Goal: Task Accomplishment & Management: Complete application form

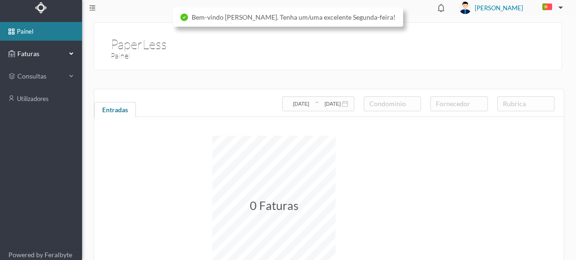
click at [35, 54] on span "Faturas" at bounding box center [41, 53] width 52 height 9
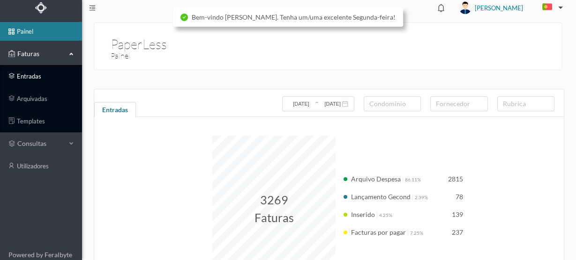
click at [31, 78] on link "entradas" at bounding box center [41, 76] width 82 height 19
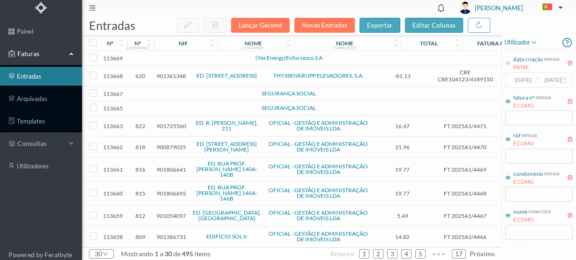
click at [150, 57] on td at bounding box center [140, 58] width 28 height 15
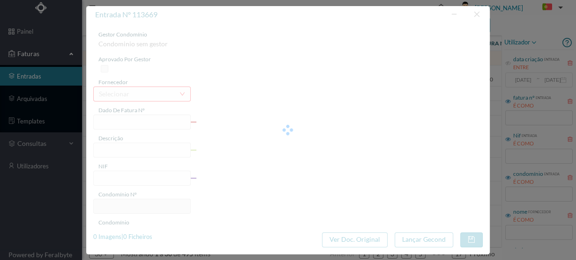
type input "0"
type input "Invalid date"
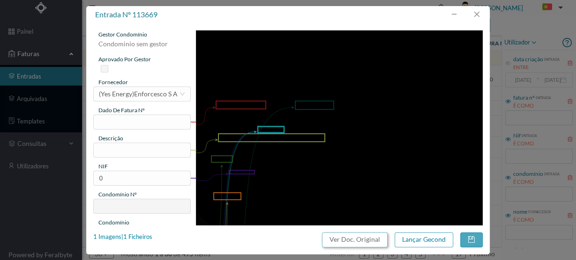
click at [347, 240] on button "Ver Doc. Original" at bounding box center [355, 240] width 66 height 15
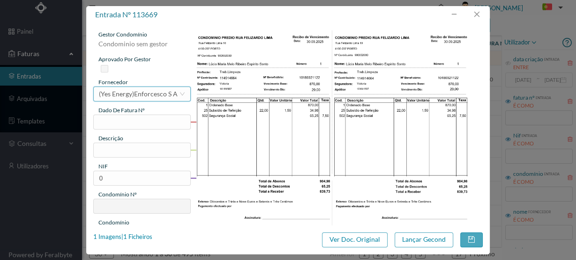
click at [132, 93] on div "(Yes Energy)Enforcesco S A" at bounding box center [138, 94] width 79 height 14
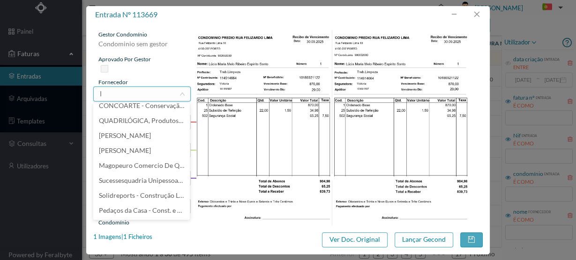
scroll to position [1, 0]
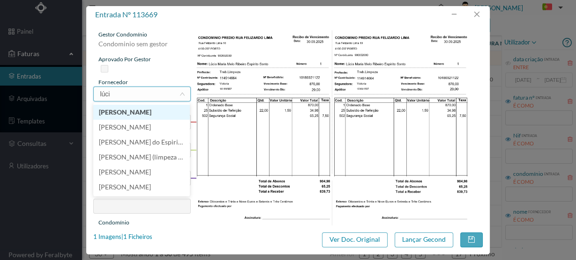
type input "lúcia"
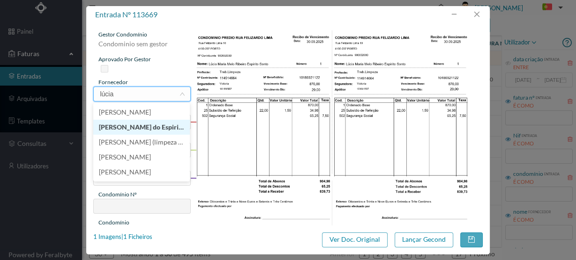
click at [166, 130] on li "[PERSON_NAME] do Espirito Santo" at bounding box center [141, 127] width 97 height 15
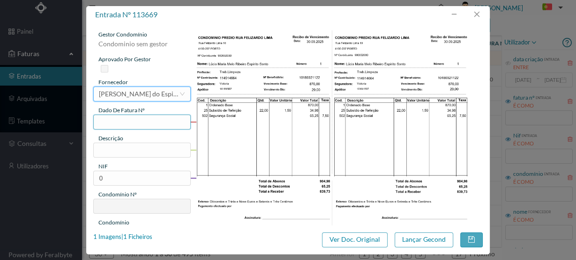
click at [103, 119] on input "text" at bounding box center [141, 122] width 97 height 15
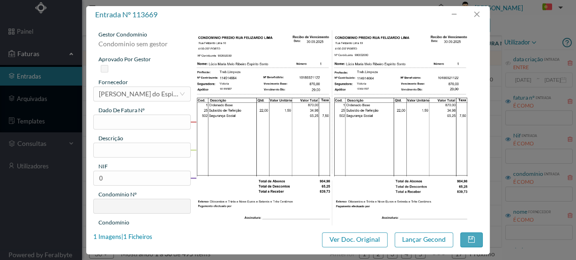
click at [101, 171] on div "gestor condomínio Condominio sem gestor aprovado por gestor fornecedor selecion…" at bounding box center [141, 248] width 97 height 437
drag, startPoint x: 112, startPoint y: 179, endPoint x: 90, endPoint y: 181, distance: 21.7
click at [90, 181] on div "gestor condomínio Condominio sem gestor aprovado por gestor fornecedor selecion…" at bounding box center [287, 124] width 403 height 202
type input "900652080"
type input "760"
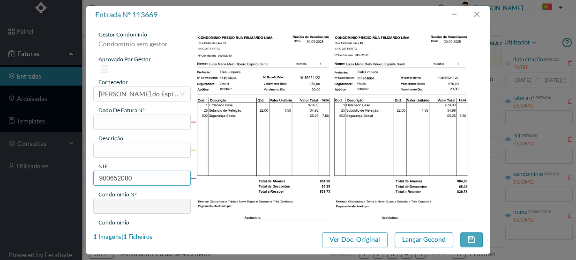
type input "ED. FELIZARDO LIMA 10 E MELO LEOTE 12"
type input "900652080"
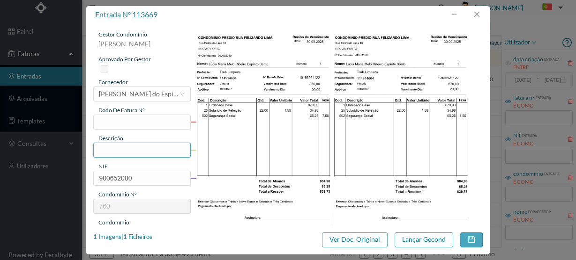
click at [109, 150] on input "text" at bounding box center [141, 150] width 97 height 15
type input "Limpeza Setembro"
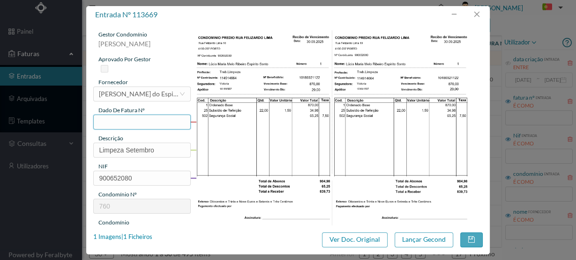
click at [129, 121] on input "text" at bounding box center [141, 122] width 97 height 15
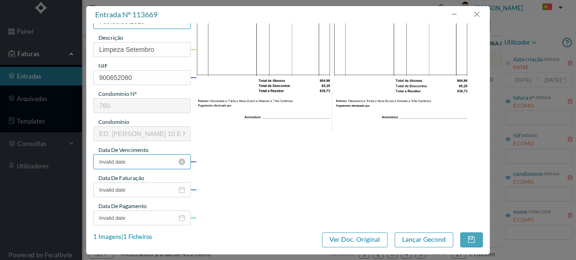
scroll to position [112, 0]
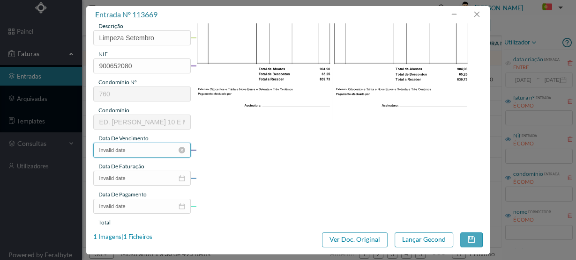
type input "760.30.09.2025"
click at [134, 151] on input "Invalid date" at bounding box center [141, 150] width 97 height 15
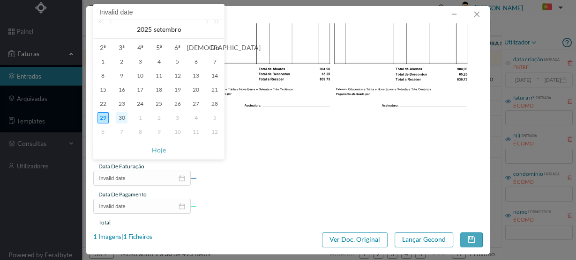
click at [121, 119] on div "30" at bounding box center [121, 117] width 11 height 11
type input "30-09-2025"
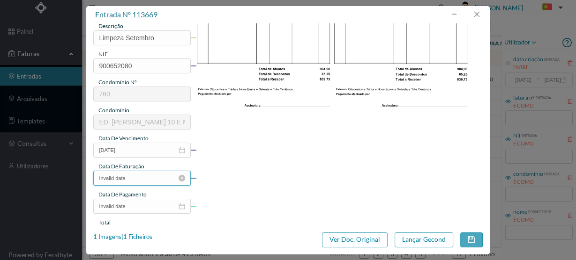
click at [131, 180] on input "Invalid date" at bounding box center [141, 178] width 97 height 15
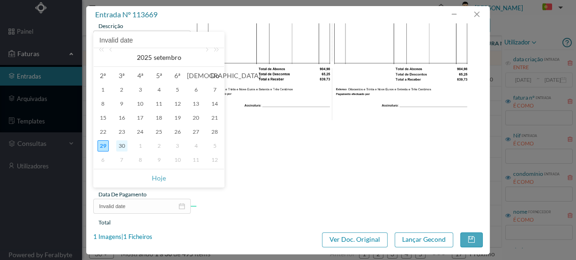
click at [122, 146] on div "30" at bounding box center [121, 146] width 11 height 11
type input "30-09-2025"
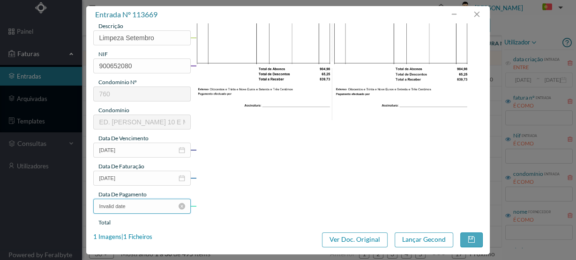
click at [135, 201] on input "Invalid date" at bounding box center [141, 206] width 97 height 15
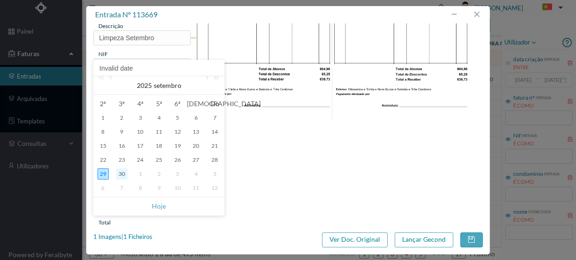
click at [120, 174] on div "30" at bounding box center [121, 174] width 11 height 11
type input "30-09-2025"
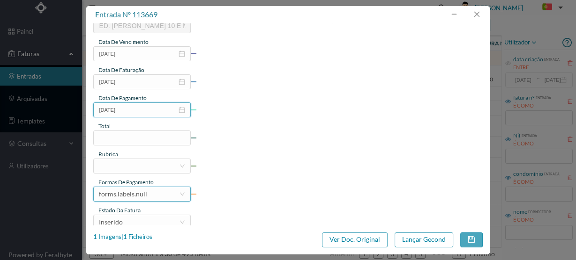
scroll to position [210, 0]
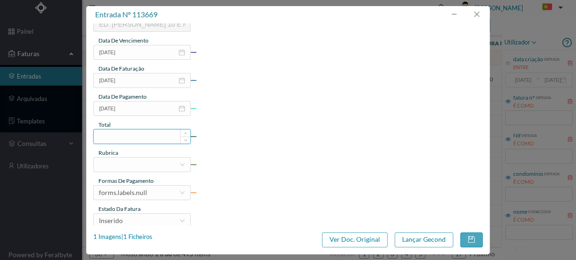
click at [120, 136] on input at bounding box center [142, 137] width 97 height 14
type input "839.73"
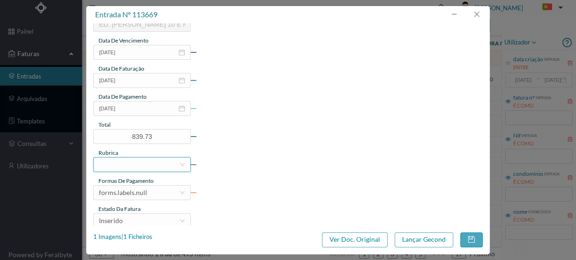
click at [101, 163] on div at bounding box center [139, 165] width 80 height 14
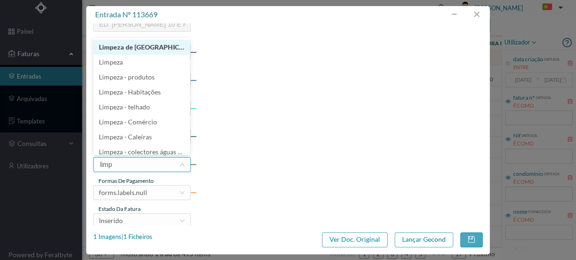
type input "limpe"
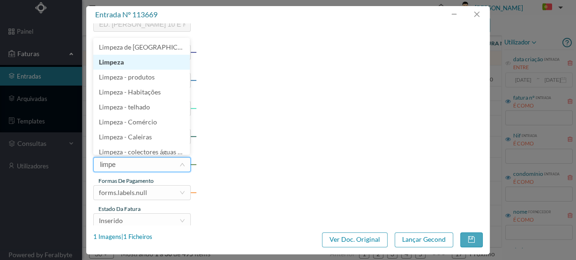
click at [104, 63] on li "Limpeza" at bounding box center [141, 62] width 97 height 15
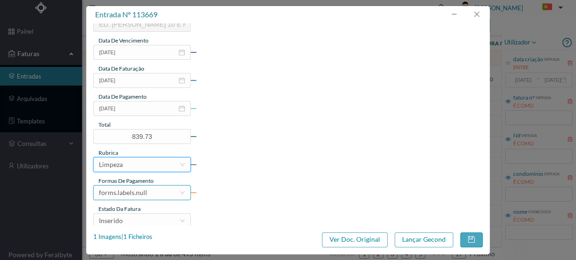
drag, startPoint x: 149, startPoint y: 195, endPoint x: 149, endPoint y: 188, distance: 7.6
click at [149, 194] on div "forms.labels.null" at bounding box center [139, 193] width 80 height 14
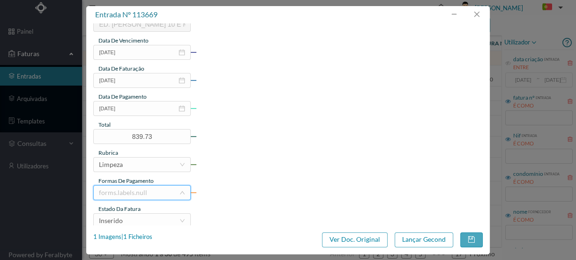
scroll to position [20, 0]
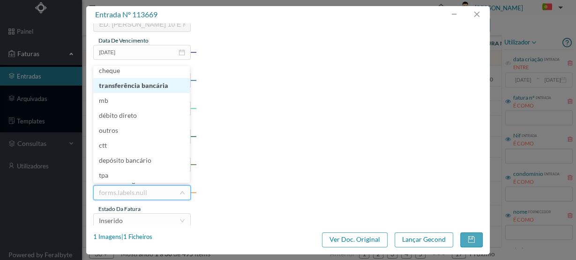
click at [133, 92] on li "transferência bancária" at bounding box center [141, 85] width 97 height 15
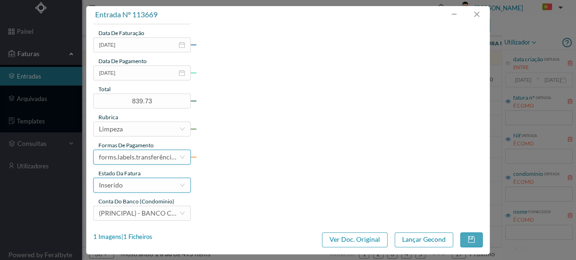
scroll to position [248, 0]
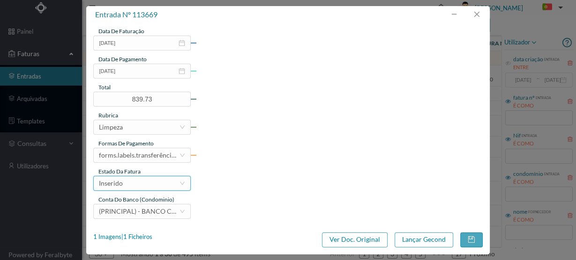
click at [128, 182] on div "Inserido" at bounding box center [139, 184] width 80 height 14
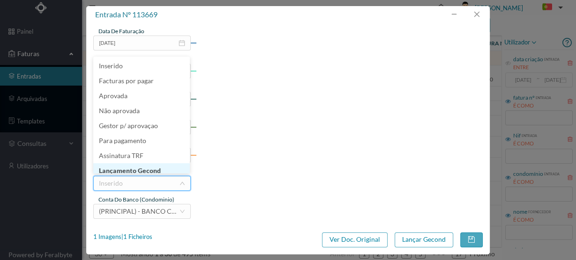
scroll to position [5, 0]
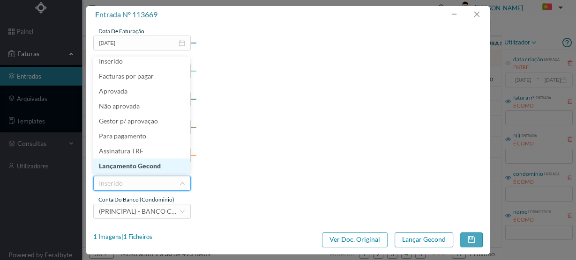
click at [147, 166] on li "Lançamento Gecond" at bounding box center [141, 166] width 97 height 15
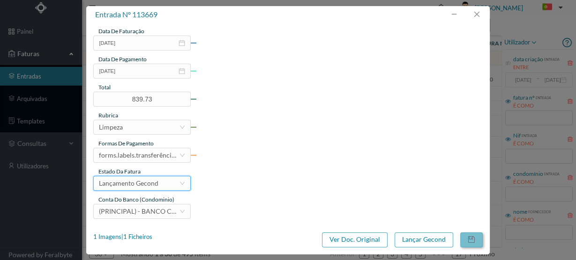
click at [469, 236] on button "button" at bounding box center [471, 240] width 22 height 15
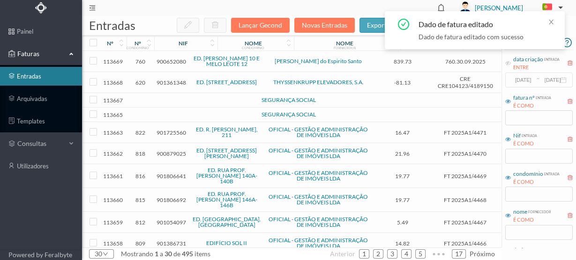
click at [155, 99] on td at bounding box center [156, 100] width 5 height 15
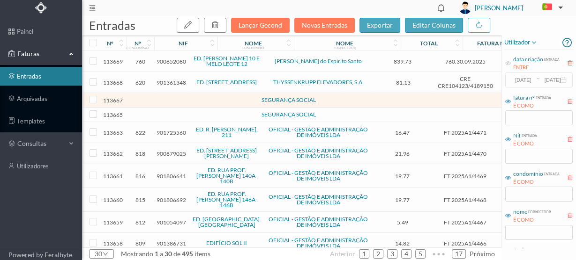
click at [155, 99] on td at bounding box center [156, 100] width 5 height 15
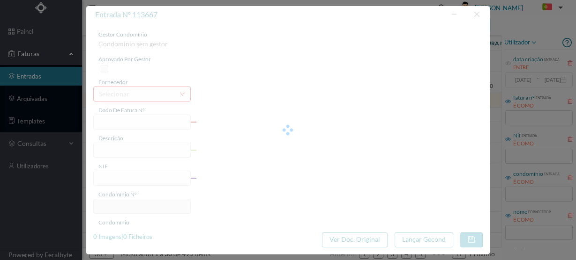
type input "0"
type input "Invalid date"
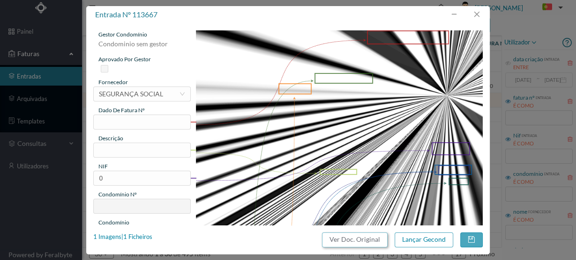
click at [358, 238] on button "Ver Doc. Original" at bounding box center [355, 240] width 66 height 15
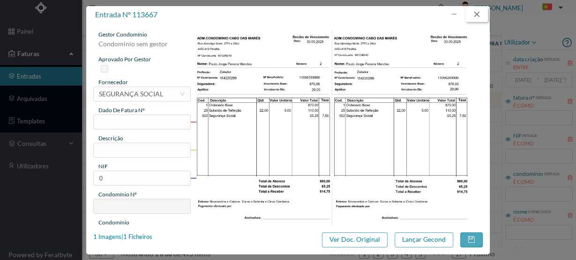
click at [481, 14] on button "button" at bounding box center [476, 14] width 22 height 15
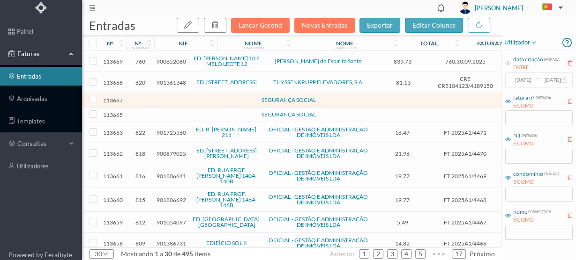
click at [183, 113] on td at bounding box center [197, 115] width 76 height 15
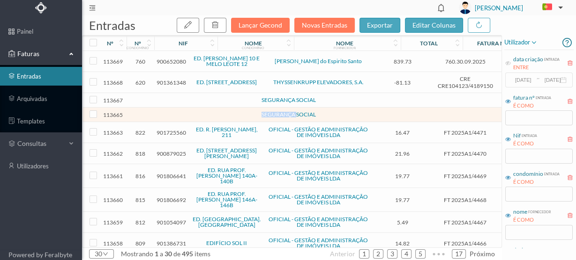
click at [183, 113] on td at bounding box center [197, 115] width 76 height 15
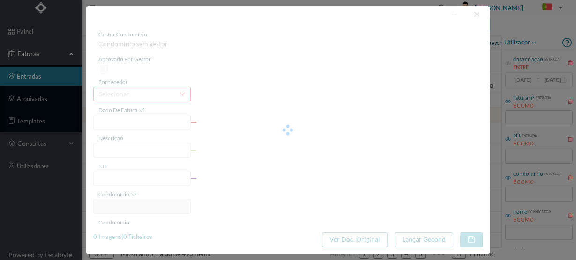
type input "0"
type input "Invalid date"
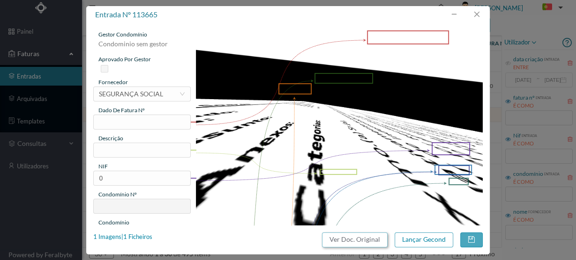
drag, startPoint x: 369, startPoint y: 240, endPoint x: 347, endPoint y: 49, distance: 192.4
click at [369, 240] on button "Ver Doc. Original" at bounding box center [355, 240] width 66 height 15
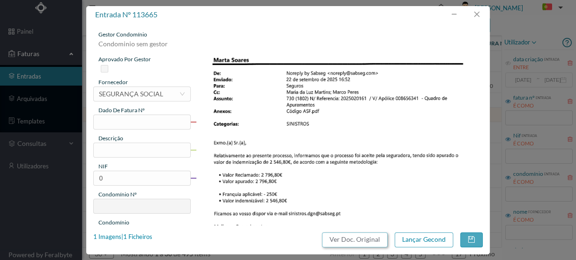
scroll to position [0, 0]
click at [478, 17] on button "button" at bounding box center [476, 14] width 22 height 15
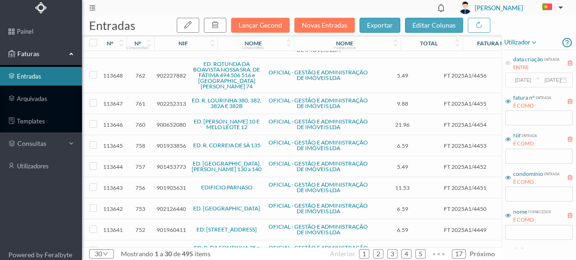
scroll to position [424, 0]
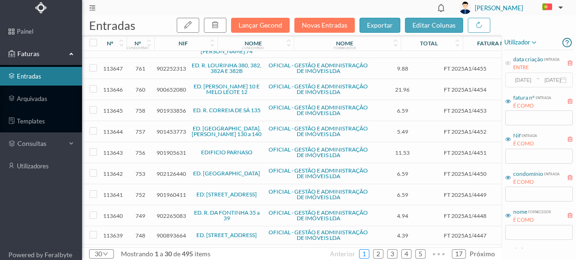
click at [368, 253] on link "1" at bounding box center [363, 254] width 9 height 14
click at [383, 250] on link "2" at bounding box center [377, 254] width 9 height 14
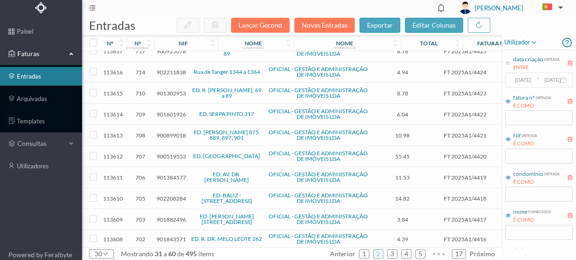
scroll to position [432, 0]
click at [395, 253] on link "3" at bounding box center [391, 254] width 9 height 14
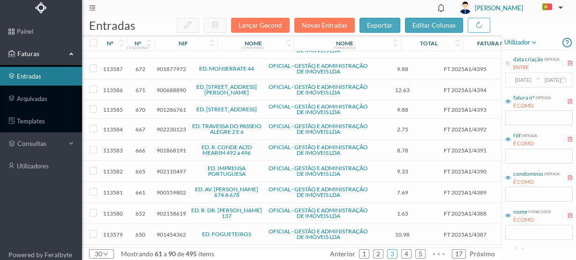
scroll to position [425, 0]
click at [404, 251] on link "4" at bounding box center [406, 254] width 9 height 14
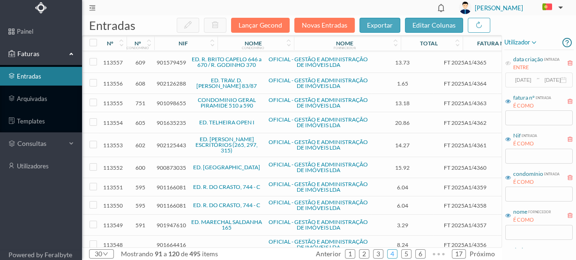
scroll to position [424, 0]
click at [409, 254] on link "5" at bounding box center [406, 254] width 9 height 14
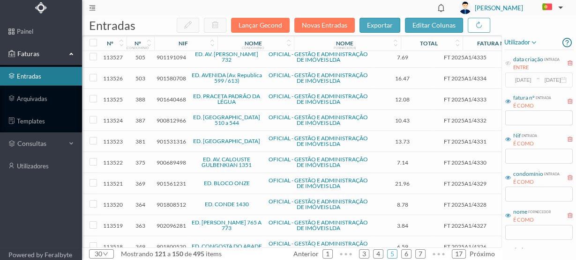
scroll to position [417, 0]
click at [410, 253] on link "6" at bounding box center [406, 254] width 9 height 14
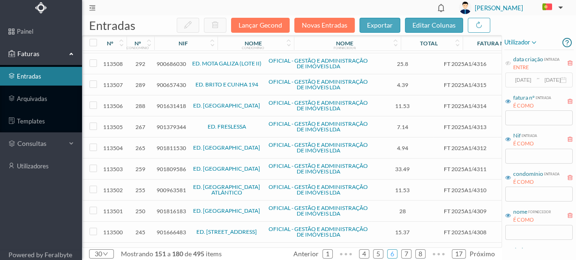
scroll to position [160, 0]
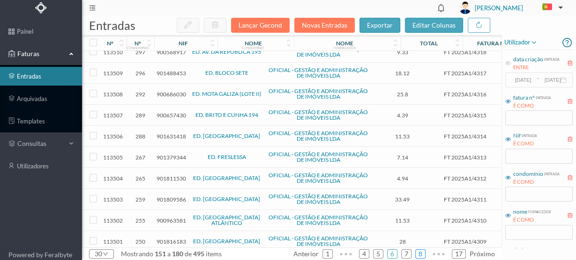
click at [421, 255] on link "8" at bounding box center [420, 254] width 9 height 14
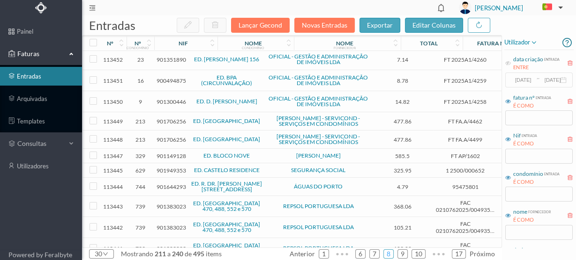
scroll to position [112, 0]
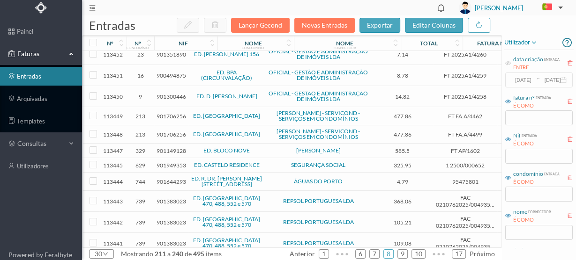
click at [174, 115] on span "901706256" at bounding box center [171, 116] width 30 height 7
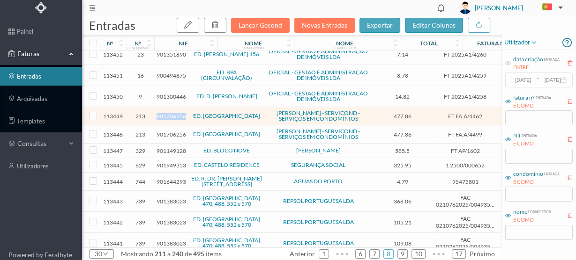
click at [174, 115] on span "901706256" at bounding box center [171, 116] width 30 height 7
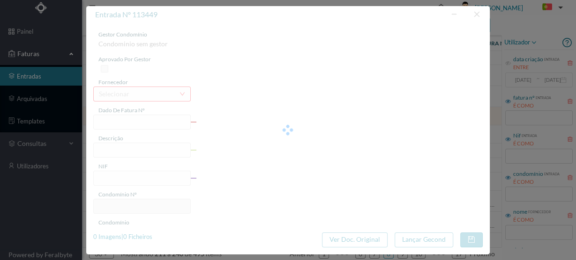
type input "FT FA.A/4462"
type input "901706256"
type input "Invalid date"
type input "2025-08-29"
type input "477.86"
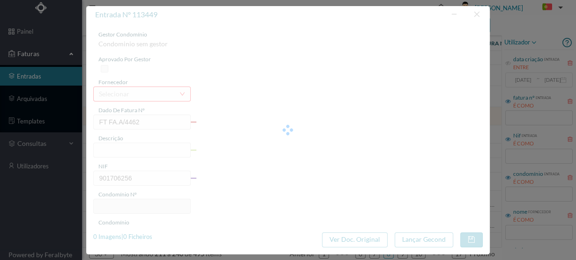
type input "213"
type input "ED. PARQUE - PORTO"
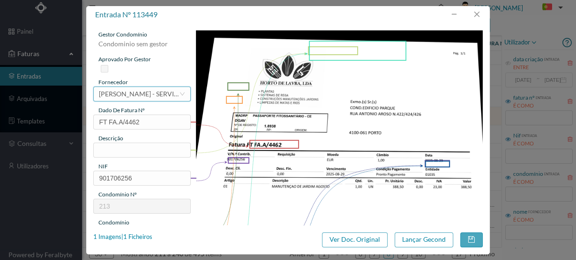
click at [147, 96] on div "[PERSON_NAME] - SERVICOND - SERVIÇOS EM CONDOMÍNIOS" at bounding box center [139, 94] width 80 height 14
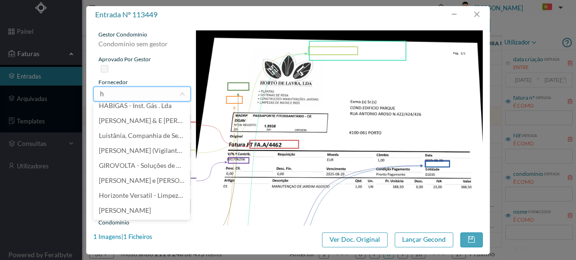
scroll to position [1, 0]
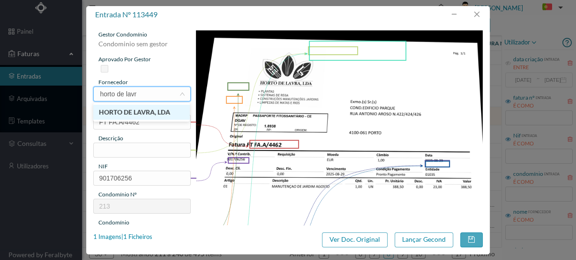
type input "horto de lavra"
click at [143, 114] on li "HORTO DE LAVRA, LDA" at bounding box center [141, 112] width 97 height 15
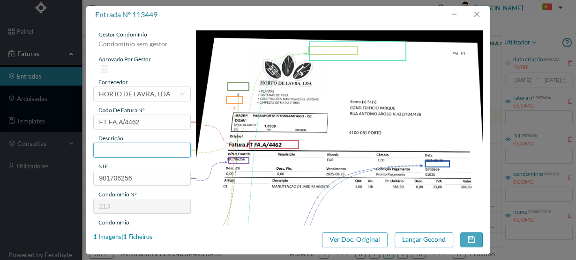
click at [110, 155] on input "text" at bounding box center [141, 150] width 97 height 15
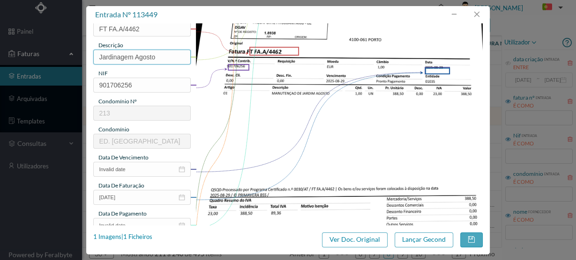
scroll to position [112, 0]
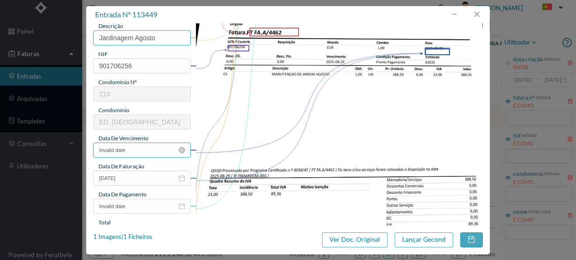
type input "Jardinagem Agosto"
click at [134, 155] on input "Invalid date" at bounding box center [141, 150] width 97 height 15
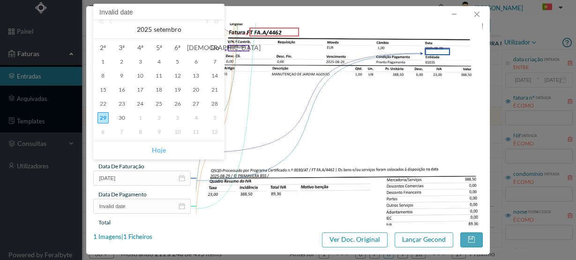
click at [156, 149] on link "Hoje" at bounding box center [159, 150] width 14 height 18
type input "[DATE]"
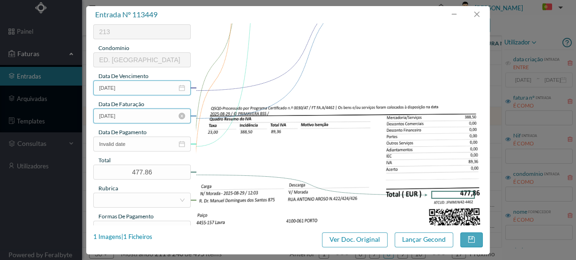
scroll to position [187, 0]
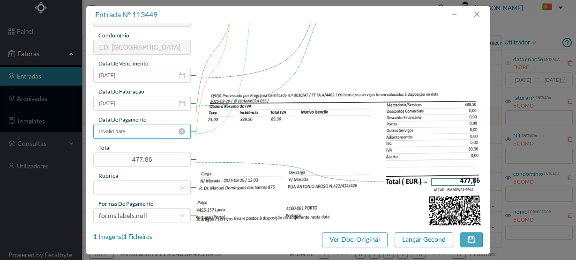
click at [130, 131] on input "Invalid date" at bounding box center [141, 131] width 97 height 15
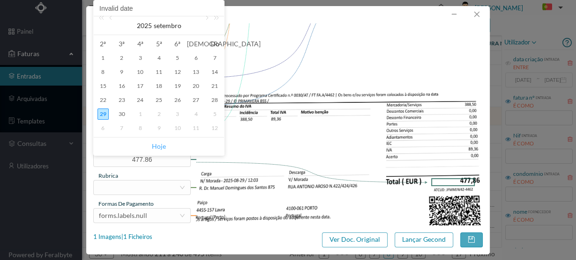
click at [158, 144] on link "Hoje" at bounding box center [159, 147] width 14 height 18
type input "[DATE]"
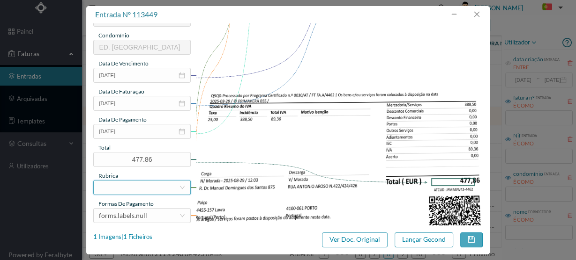
click at [118, 186] on div at bounding box center [139, 188] width 80 height 14
type input "m"
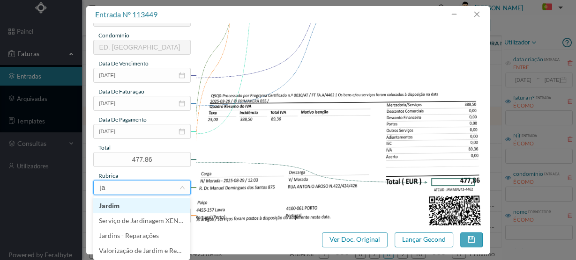
type input "jar"
click at [113, 205] on li "Jardim" at bounding box center [141, 206] width 97 height 15
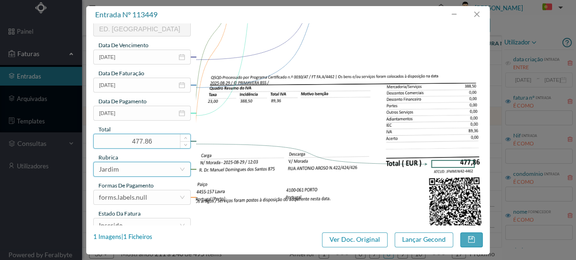
scroll to position [248, 0]
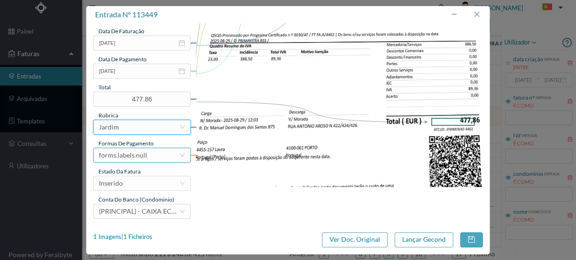
click at [147, 156] on div "forms.labels.null" at bounding box center [139, 156] width 80 height 14
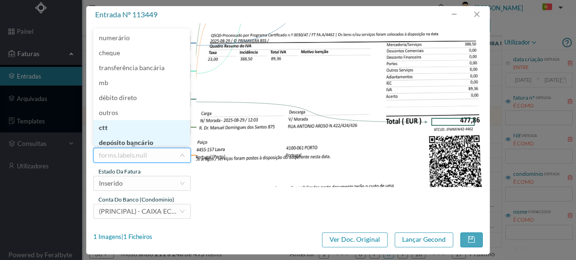
scroll to position [5, 0]
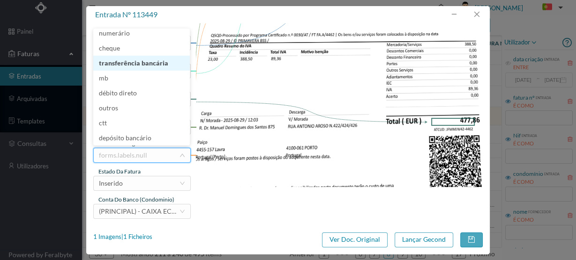
click at [153, 67] on li "transferência bancária" at bounding box center [141, 63] width 97 height 15
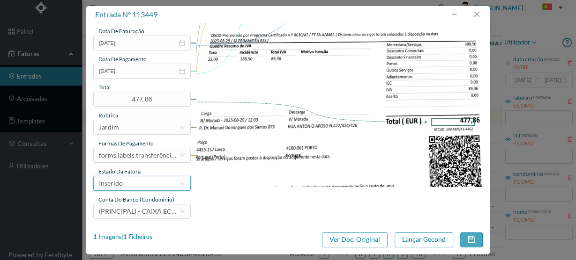
click at [127, 186] on div "Inserido" at bounding box center [139, 184] width 80 height 14
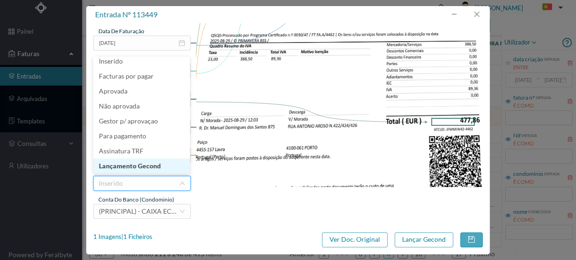
click at [120, 164] on li "Lançamento Gecond" at bounding box center [141, 166] width 97 height 15
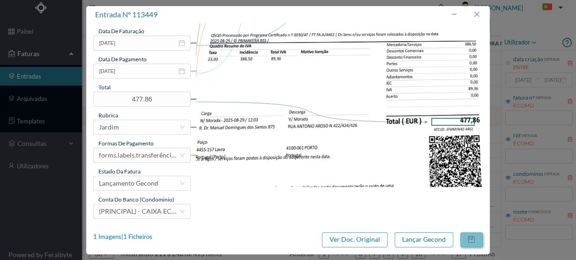
click at [473, 239] on button "button" at bounding box center [471, 240] width 22 height 15
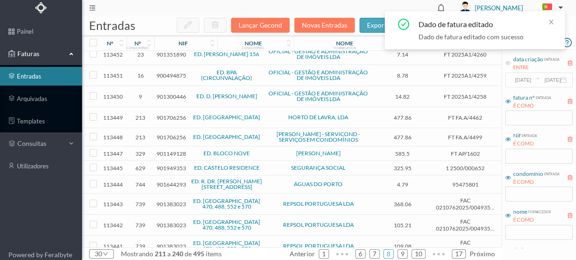
click at [165, 136] on span "901706256" at bounding box center [171, 137] width 30 height 7
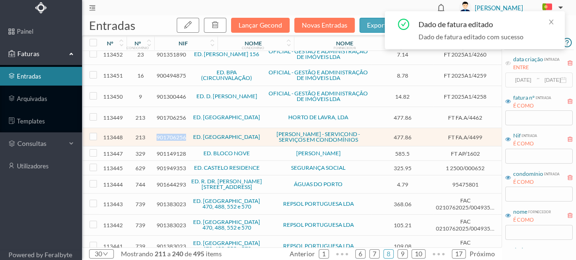
click at [165, 136] on span "901706256" at bounding box center [171, 137] width 30 height 7
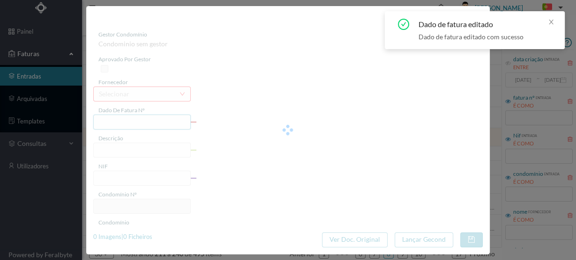
type input "FT FA.A/4499"
type input "901706256"
type input "Invalid date"
type input "[DATE]"
type input "477.86"
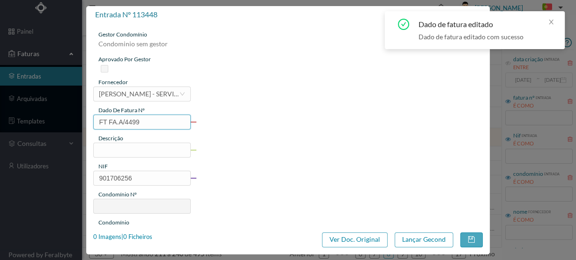
type input "213"
type input "ED. PARQUE - PORTO"
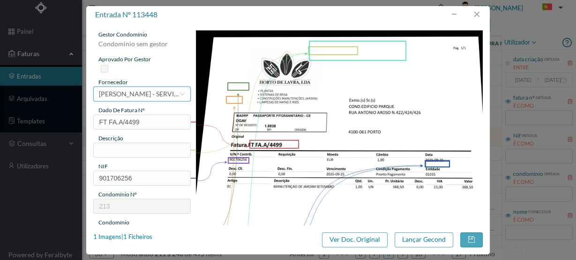
click at [147, 95] on div "[PERSON_NAME] - SERVICOND - SERVIÇOS EM CONDOMÍNIOS" at bounding box center [139, 94] width 80 height 14
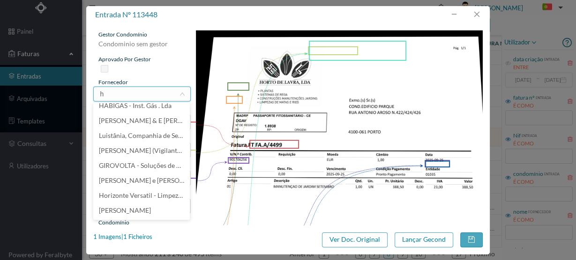
scroll to position [1, 0]
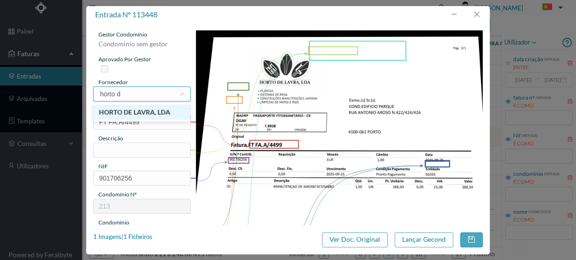
type input "horto de"
click at [146, 111] on li "HORTO DE LAVRA, LDA" at bounding box center [141, 112] width 97 height 15
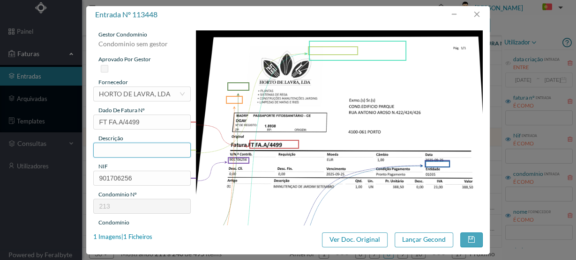
click at [111, 152] on input "text" at bounding box center [141, 150] width 97 height 15
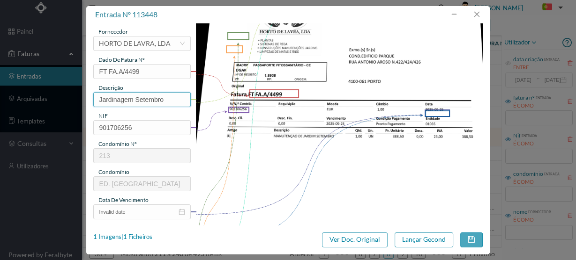
scroll to position [150, 0]
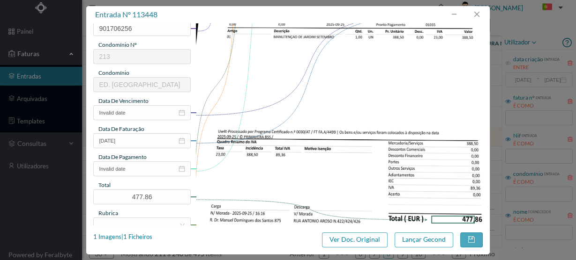
type input "Jardinagem Setembro"
click at [142, 120] on div "gestor condomínio Condominio sem gestor aprovado por gestor fornecedor selecion…" at bounding box center [141, 99] width 97 height 437
click at [142, 114] on input "Invalid date" at bounding box center [141, 112] width 97 height 15
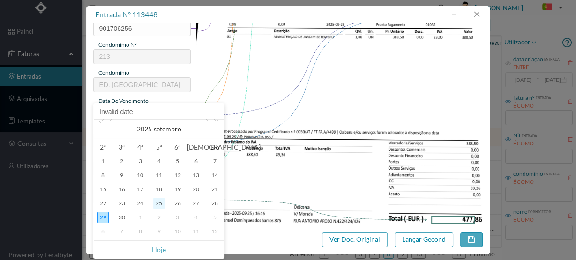
click at [161, 203] on div "25" at bounding box center [158, 203] width 11 height 11
type input "[DATE]"
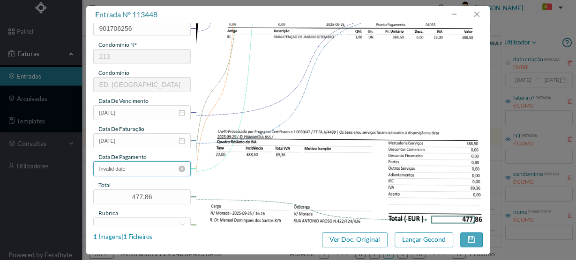
click at [135, 170] on input "Invalid date" at bounding box center [141, 169] width 97 height 15
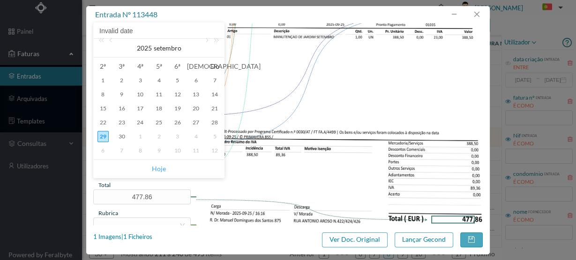
click at [162, 169] on link "Hoje" at bounding box center [159, 169] width 14 height 18
type input "[DATE]"
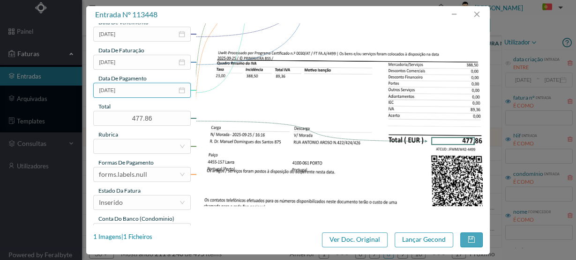
scroll to position [248, 0]
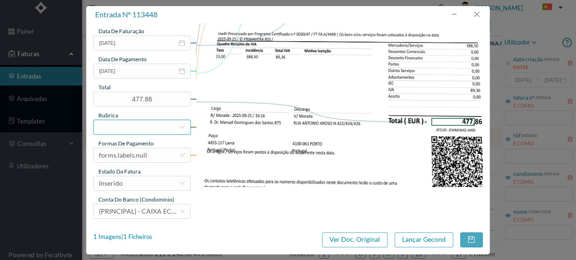
click at [133, 131] on div at bounding box center [139, 127] width 80 height 14
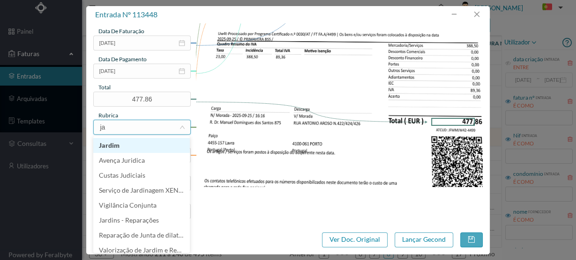
type input "jar"
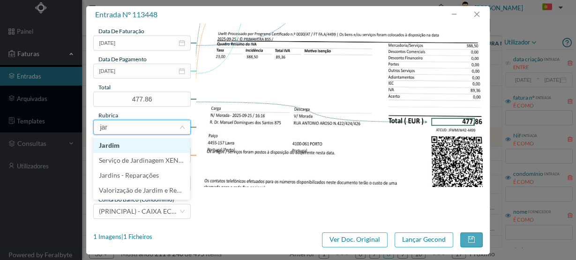
click at [108, 146] on li "Jardim" at bounding box center [141, 145] width 97 height 15
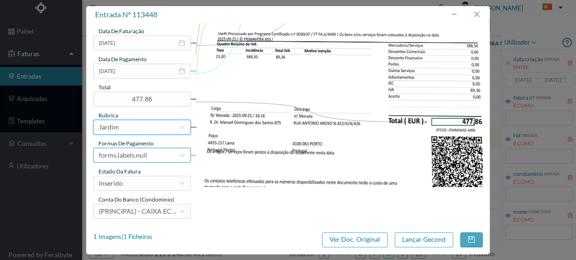
click at [131, 156] on div "forms.labels.null" at bounding box center [123, 156] width 48 height 14
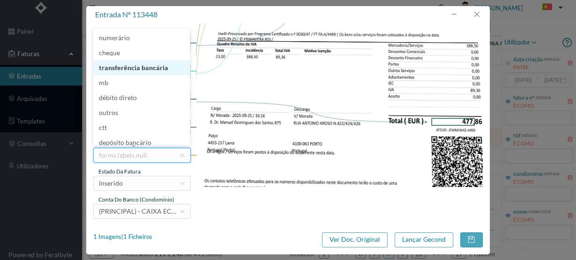
click at [153, 72] on li "transferência bancária" at bounding box center [141, 67] width 97 height 15
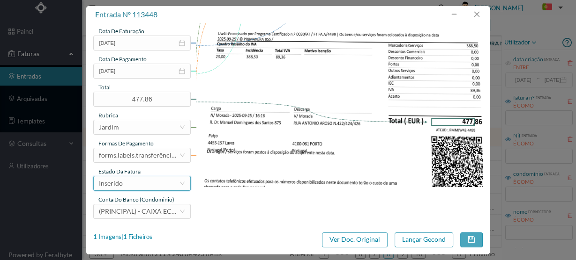
click at [135, 184] on div "Inserido" at bounding box center [139, 184] width 80 height 14
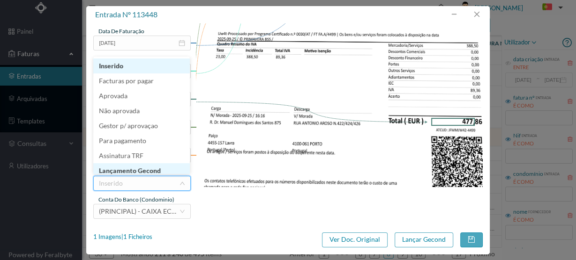
scroll to position [5, 0]
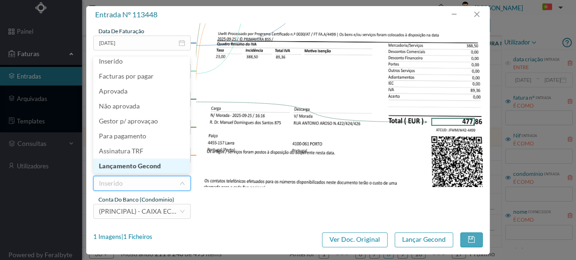
click at [139, 167] on li "Lançamento Gecond" at bounding box center [141, 166] width 97 height 15
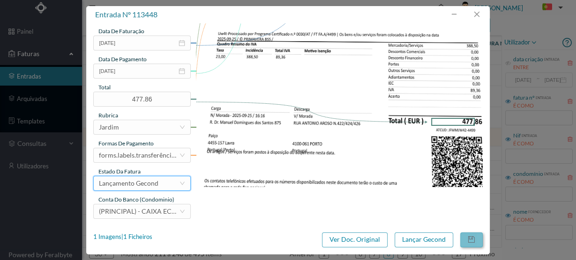
click at [474, 242] on button "button" at bounding box center [471, 240] width 22 height 15
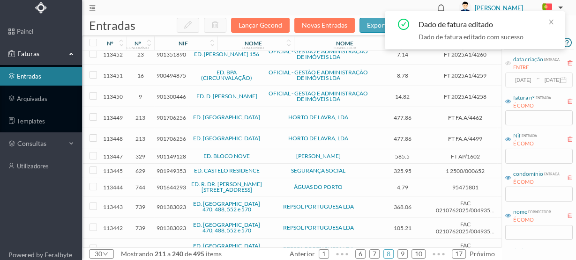
click at [171, 153] on span "901149128" at bounding box center [171, 156] width 30 height 7
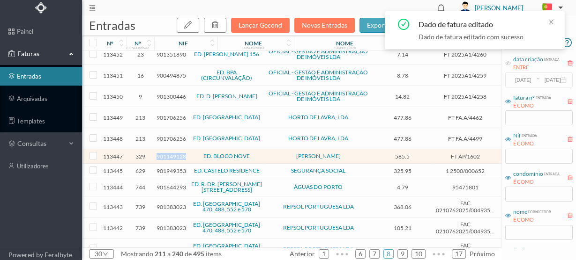
click at [171, 153] on span "901149128" at bounding box center [171, 156] width 30 height 7
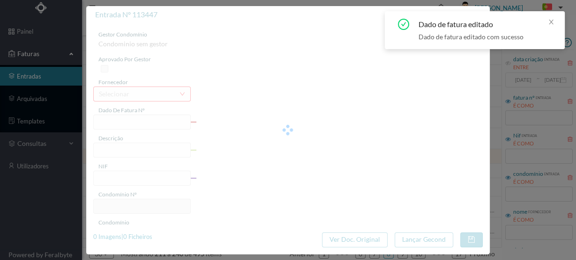
type input "FT AP/1602"
type input "901149128"
type input "[DATE]"
type input "585.50"
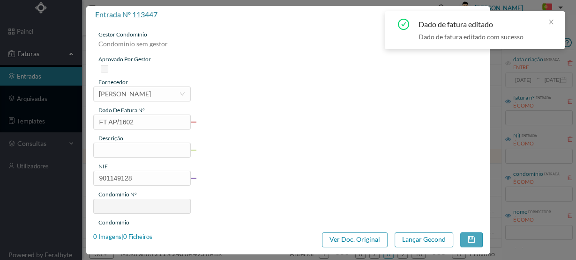
type input "329"
type input "ED. BLOCO NOVE"
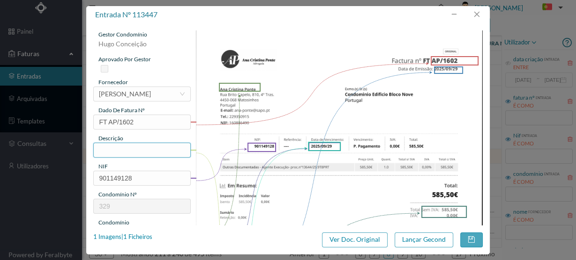
click at [126, 149] on input "text" at bounding box center [141, 150] width 97 height 15
type input "A"
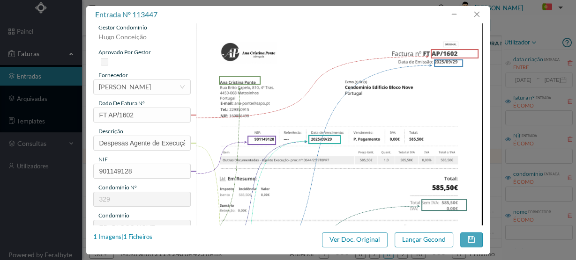
scroll to position [0, 0]
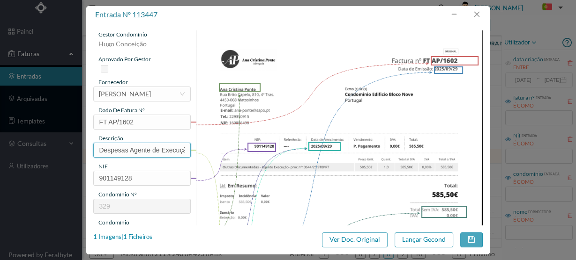
click at [189, 151] on input "Despesas Agente de Execução Fração" at bounding box center [141, 150] width 97 height 15
click at [182, 149] on input "Despesas Agente de Execução Fração" at bounding box center [141, 150] width 97 height 15
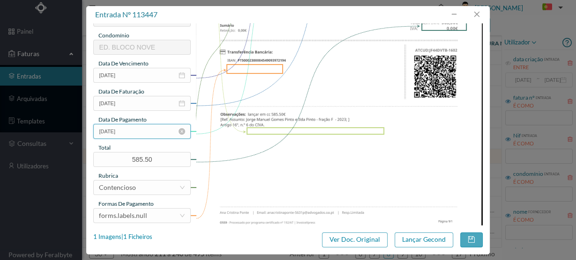
scroll to position [225, 0]
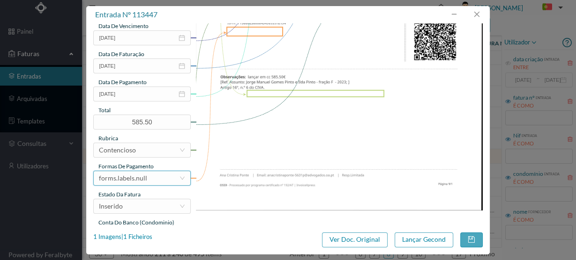
type input "Despesas Agente de Execução Fração F"
click at [152, 182] on div "forms.labels.null" at bounding box center [139, 178] width 80 height 14
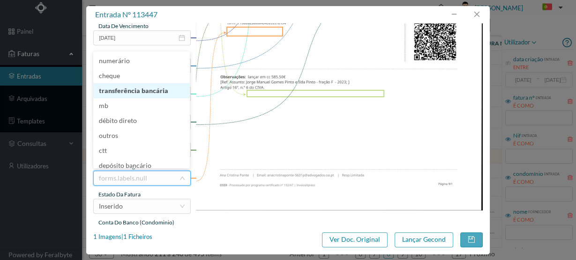
click at [155, 92] on li "transferência bancária" at bounding box center [141, 90] width 97 height 15
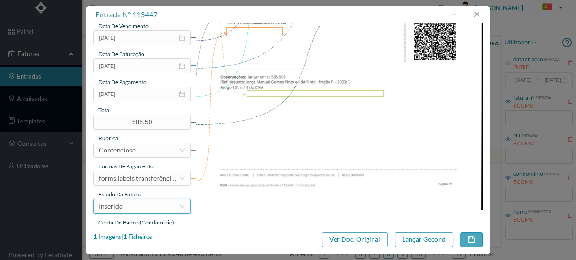
click at [135, 207] on div "Inserido" at bounding box center [139, 207] width 80 height 14
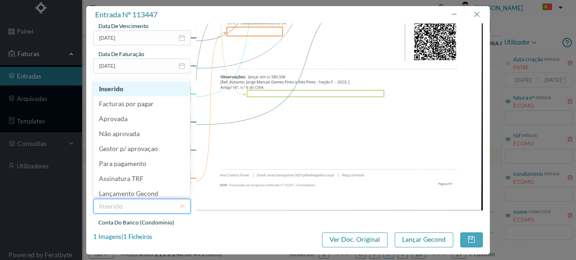
scroll to position [20, 0]
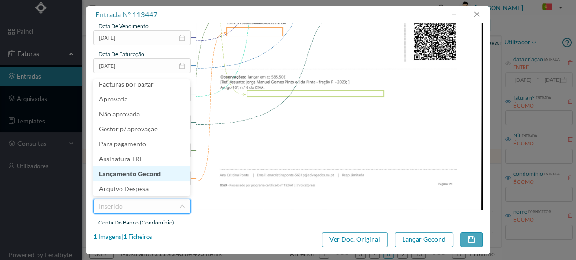
click at [148, 171] on li "Lançamento Gecond" at bounding box center [141, 174] width 97 height 15
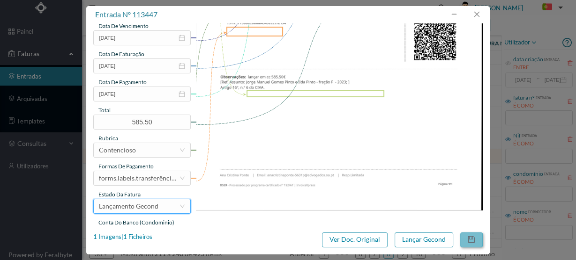
click at [475, 243] on button "button" at bounding box center [471, 240] width 22 height 15
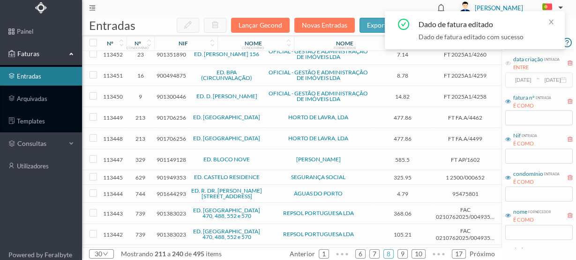
click at [179, 174] on span "901949353" at bounding box center [171, 177] width 30 height 7
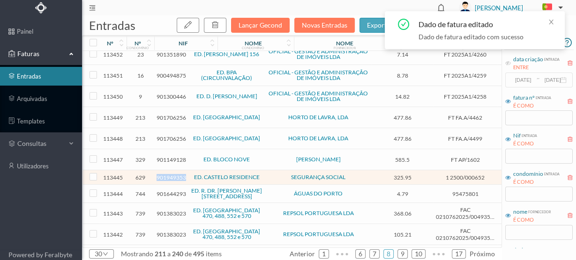
click at [179, 174] on span "901949353" at bounding box center [171, 177] width 30 height 7
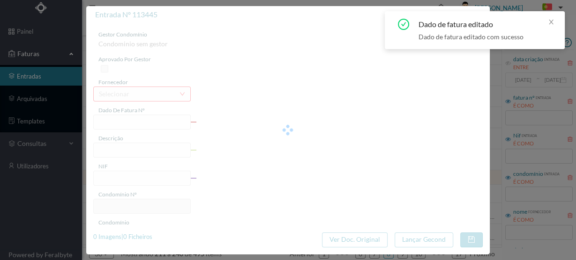
type input "1 2500/000652"
type input "901949353"
type input "Invalid date"
type input "2025-09-28"
type input "325.95"
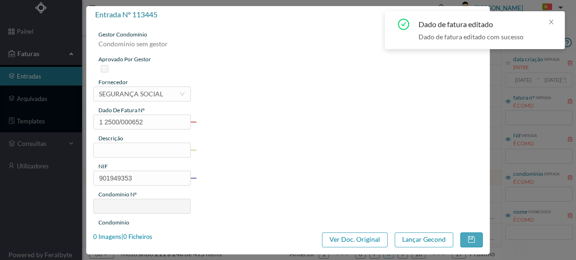
type input "629"
type input "ED. CASTELO RESIDENCE"
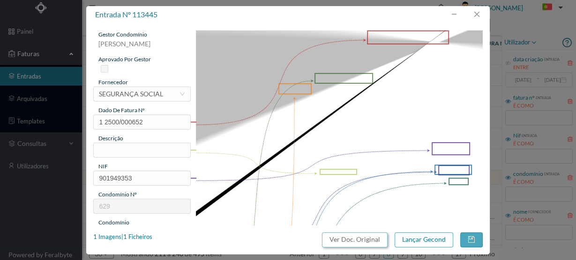
click at [350, 240] on button "Ver Doc. Original" at bounding box center [355, 240] width 66 height 15
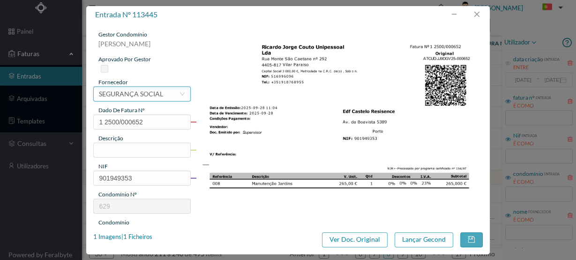
click at [144, 94] on div "SEGURANÇA SOCIAL" at bounding box center [131, 94] width 64 height 14
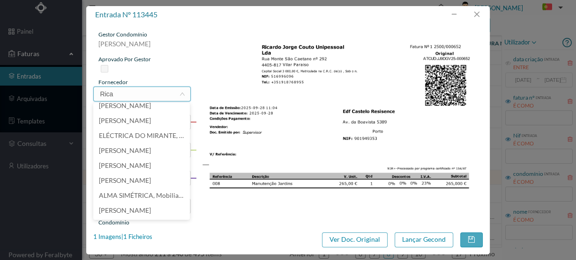
scroll to position [1, 0]
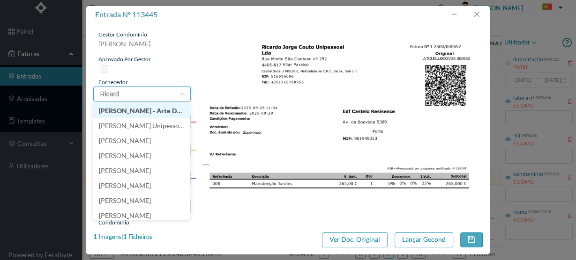
type input "Ricardo"
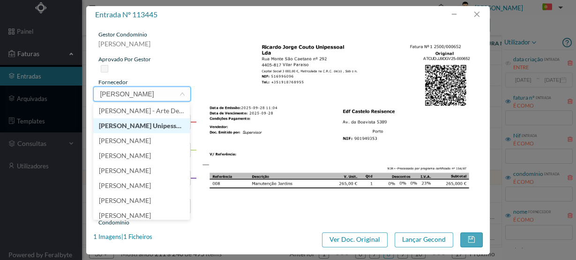
click at [139, 127] on li "[PERSON_NAME] Unipessoal, Lda" at bounding box center [141, 126] width 97 height 15
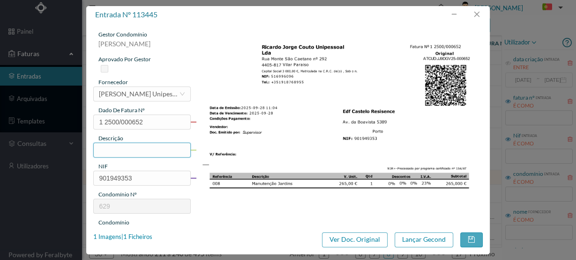
click at [117, 147] on input "text" at bounding box center [141, 150] width 97 height 15
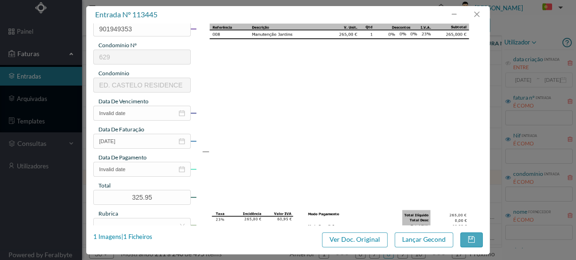
scroll to position [150, 0]
type input "Manutenção Jardins"
click at [134, 107] on input "Invalid date" at bounding box center [141, 112] width 97 height 15
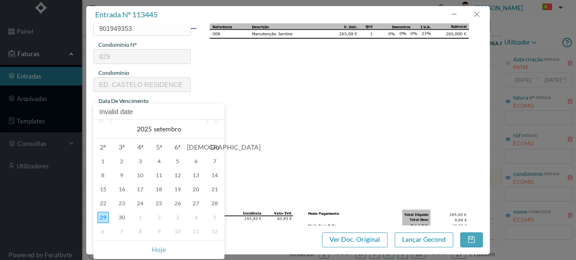
click at [207, 205] on td "28" at bounding box center [214, 204] width 19 height 14
type input "2025-09-28"
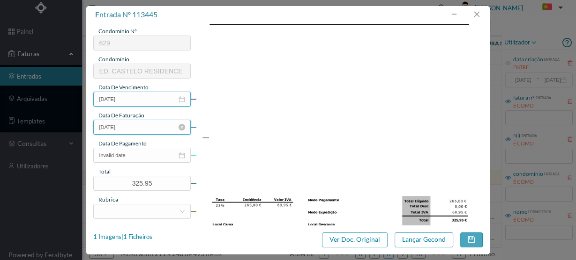
scroll to position [187, 0]
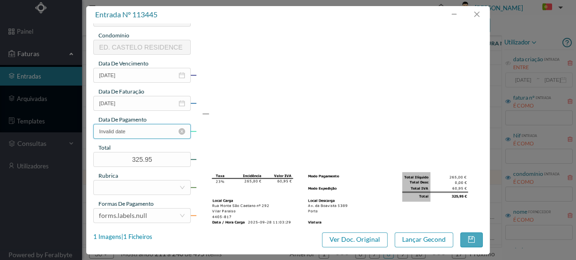
click at [152, 137] on input "Invalid date" at bounding box center [141, 131] width 97 height 15
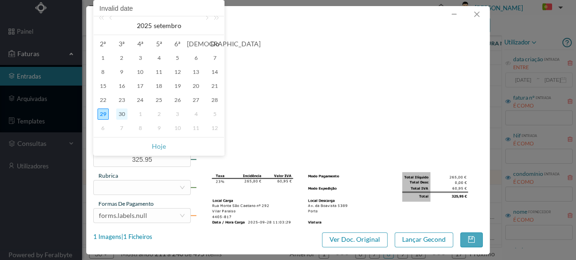
click at [122, 114] on div "30" at bounding box center [121, 114] width 11 height 11
type input "[DATE]"
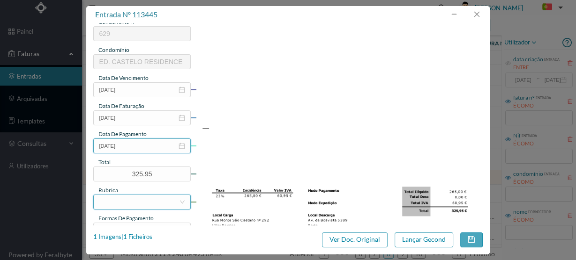
scroll to position [210, 0]
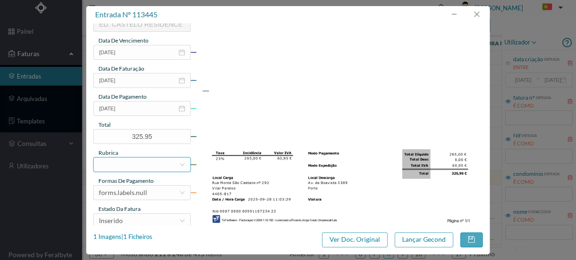
click at [113, 160] on div at bounding box center [139, 165] width 80 height 14
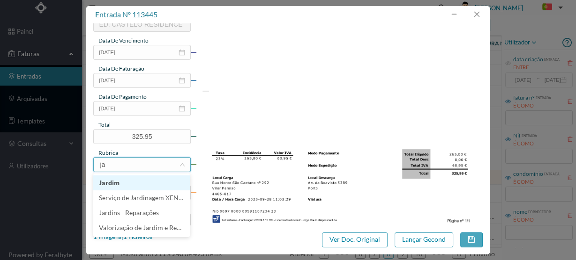
type input "jar"
click at [113, 184] on li "Jardim" at bounding box center [141, 183] width 97 height 15
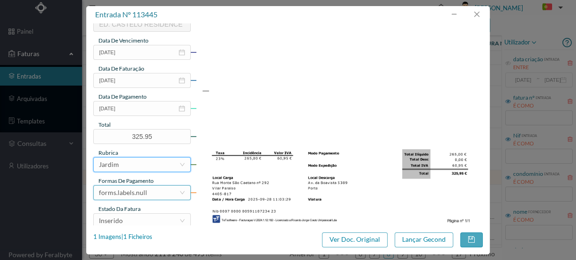
click at [125, 193] on div "forms.labels.null" at bounding box center [123, 193] width 48 height 14
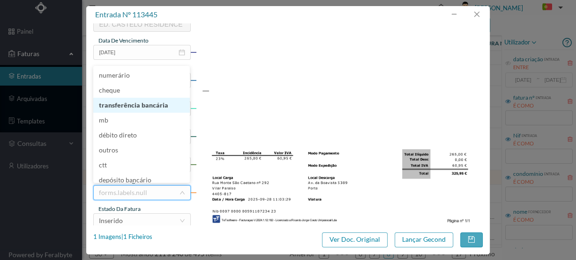
click at [151, 108] on li "transferência bancária" at bounding box center [141, 105] width 97 height 15
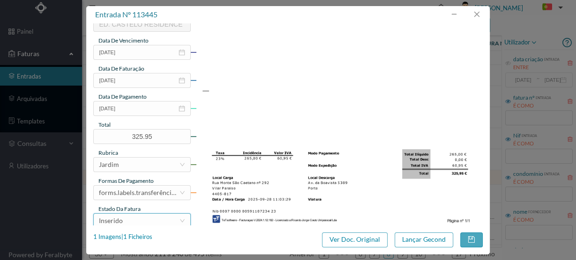
click at [135, 220] on div "Inserido" at bounding box center [139, 221] width 80 height 14
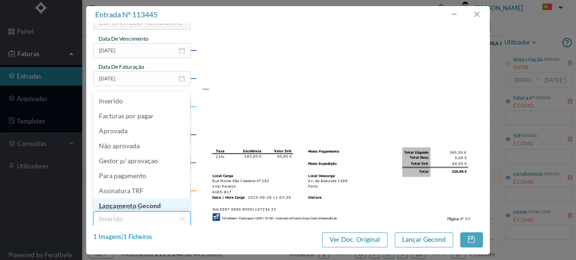
scroll to position [4, 0]
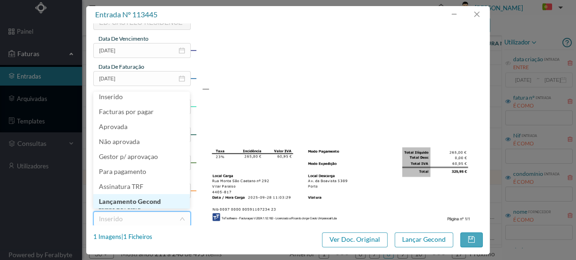
click at [135, 201] on li "Lançamento Gecond" at bounding box center [141, 201] width 97 height 15
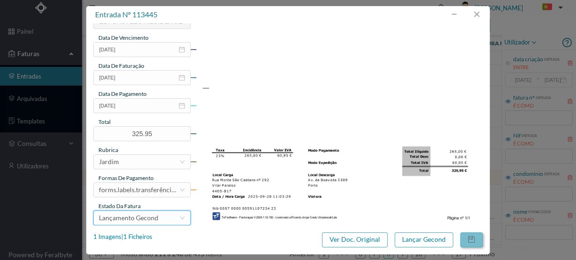
click at [470, 238] on button "button" at bounding box center [471, 240] width 22 height 15
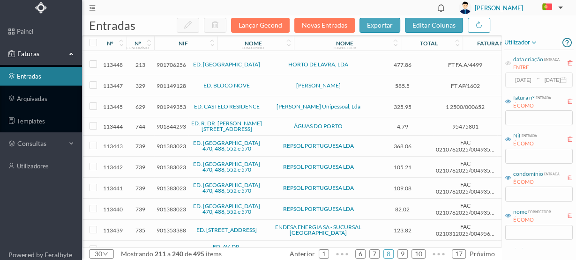
scroll to position [187, 0]
click at [168, 142] on span "901383023" at bounding box center [171, 145] width 30 height 7
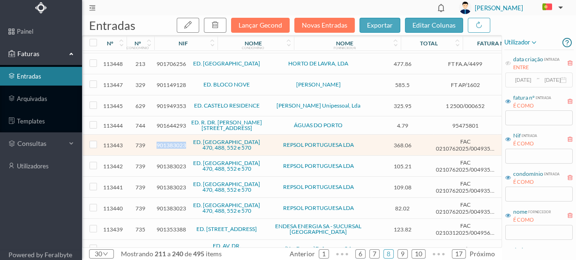
click at [168, 142] on span "901383023" at bounding box center [171, 145] width 30 height 7
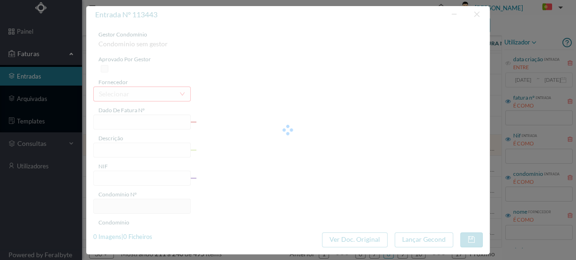
type input "FAC 0210762025/0049352048"
type input "Rua do Cabo Espichel 586 GAR"
type input "901383023"
type input "[DATE]"
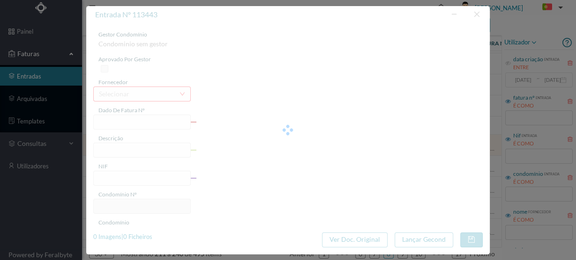
type input "2025-10-15"
type input "368.06"
type input "739"
type input "ED. CABO ESPICHEL 470, 488, 552 e 570"
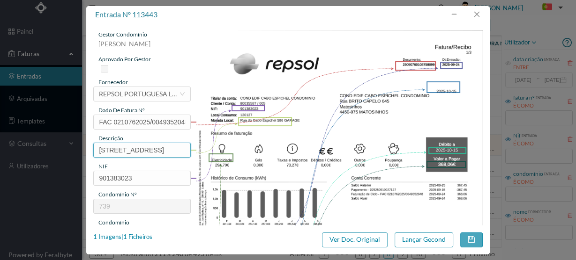
drag, startPoint x: 101, startPoint y: 154, endPoint x: 107, endPoint y: 155, distance: 6.1
click at [107, 155] on input "Rua do Cabo Espichel 586 GAR" at bounding box center [141, 150] width 97 height 15
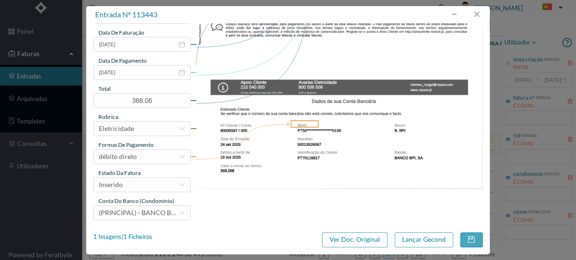
scroll to position [248, 0]
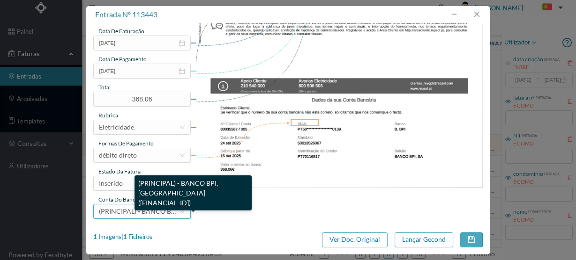
click at [156, 212] on span "(PRINCIPAL) - BANCO BPI, SA (PT50 001000005074155000139)" at bounding box center [200, 212] width 202 height 8
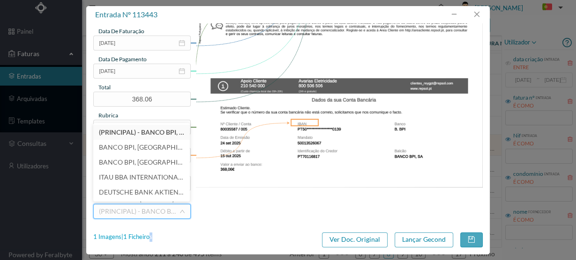
click at [152, 238] on div "1 Imagens | 1 Ficheiros" at bounding box center [122, 237] width 59 height 9
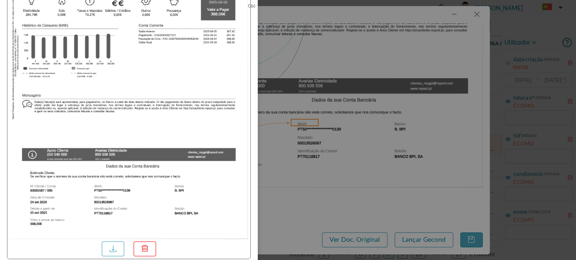
scroll to position [158, 0]
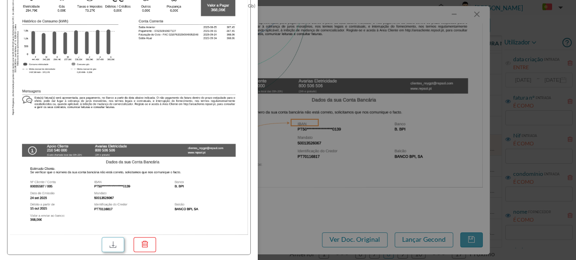
click at [111, 242] on link at bounding box center [113, 245] width 22 height 15
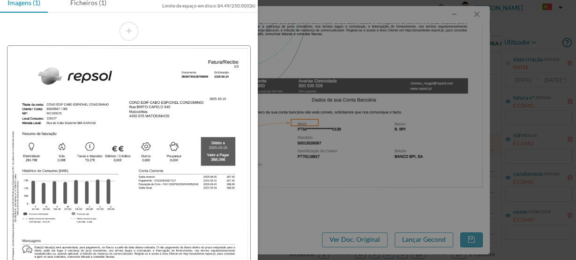
scroll to position [0, 0]
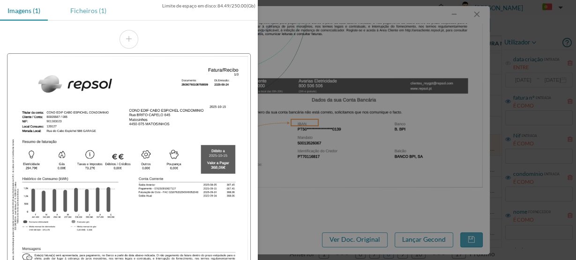
click at [87, 11] on div "Ficheiros (1)" at bounding box center [88, 10] width 51 height 21
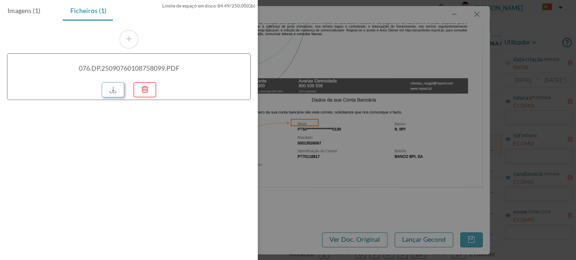
click at [114, 90] on link at bounding box center [113, 89] width 22 height 15
click at [114, 93] on link at bounding box center [113, 89] width 22 height 15
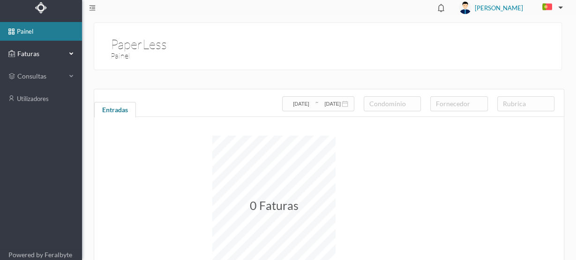
click at [27, 52] on span "Faturas" at bounding box center [41, 53] width 52 height 9
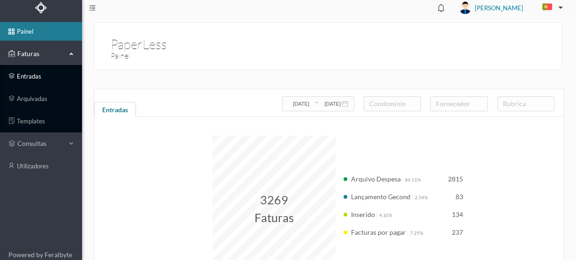
drag, startPoint x: 31, startPoint y: 75, endPoint x: 36, endPoint y: 74, distance: 4.9
click at [31, 75] on link "entradas" at bounding box center [41, 76] width 82 height 19
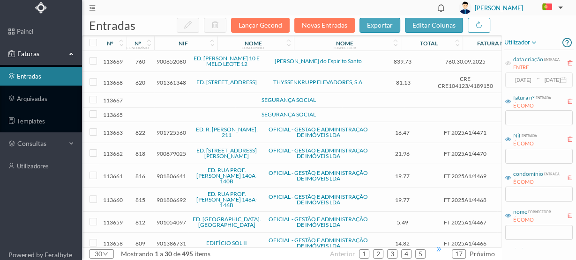
click at [438, 250] on span "•••" at bounding box center [438, 250] width 19 height 6
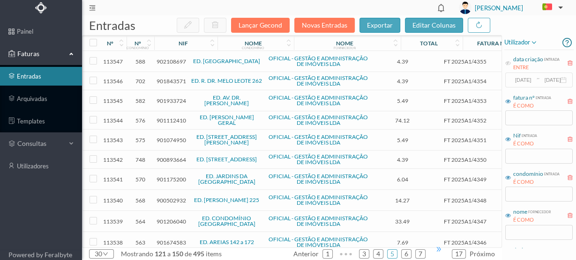
click at [438, 250] on span "•••" at bounding box center [438, 250] width 19 height 6
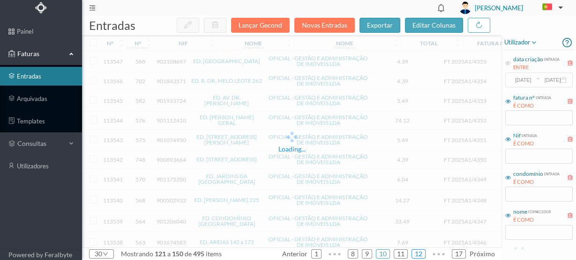
click at [425, 252] on link "12" at bounding box center [418, 254] width 13 height 14
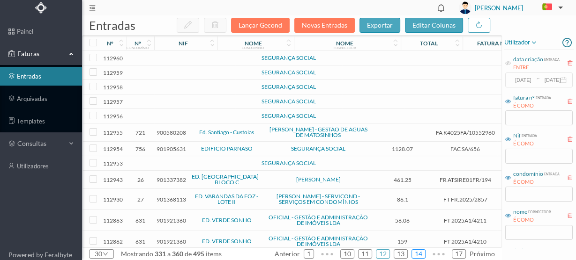
click at [425, 252] on link "14" at bounding box center [418, 254] width 13 height 14
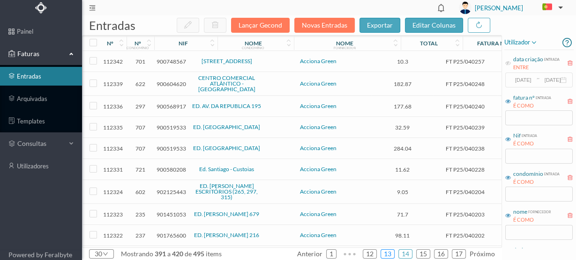
click at [393, 254] on link "13" at bounding box center [387, 254] width 13 height 14
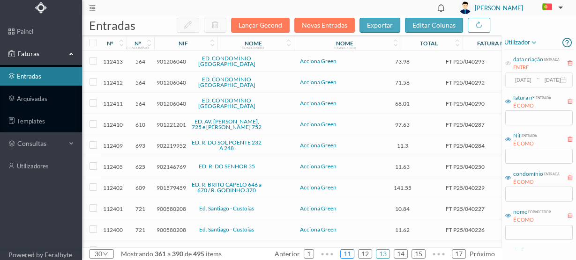
click at [352, 254] on link "11" at bounding box center [347, 254] width 13 height 14
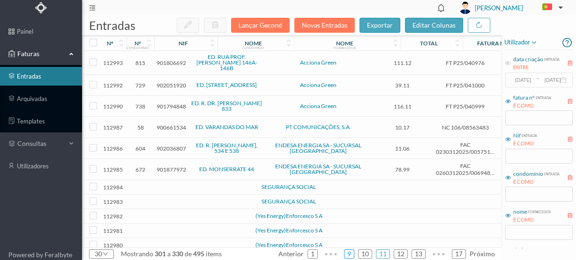
click at [352, 253] on link "9" at bounding box center [348, 254] width 9 height 14
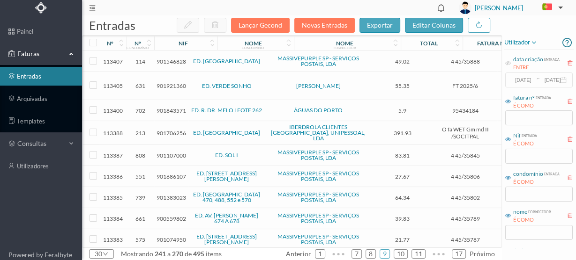
click at [179, 131] on span "901706256" at bounding box center [171, 133] width 30 height 7
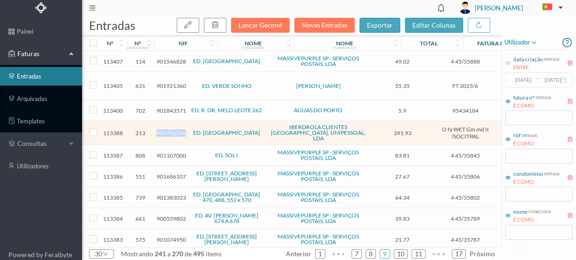
click at [179, 131] on span "901706256" at bounding box center [171, 133] width 30 height 7
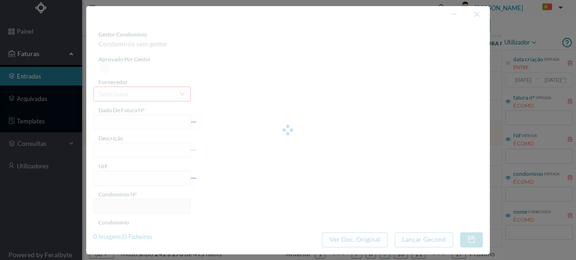
type input "O fa WET Gm md II /SOCITPAL"
type input "riginal 10 9N9OP AR AR ARAR"
type input "901706256"
type input "09-01-2025"
type input "10-01-2025"
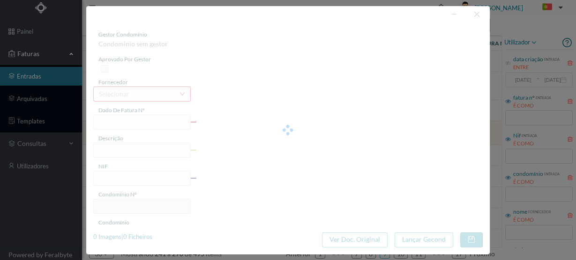
type input "20-01-2025"
type input "391.93"
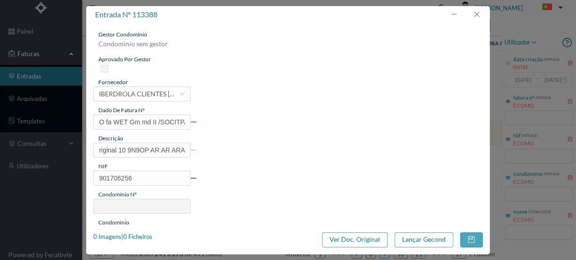
type input "213"
type input "ED. PARQUE - PORTO"
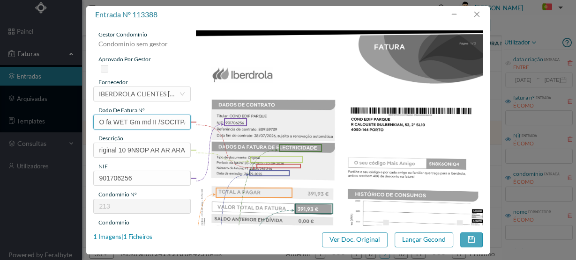
drag, startPoint x: 98, startPoint y: 124, endPoint x: 175, endPoint y: 123, distance: 76.8
click at [175, 123] on input "O fa WET Gm md II /SOCITPAL" at bounding box center [141, 122] width 97 height 15
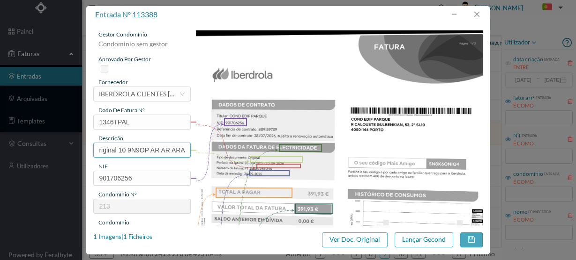
click at [95, 156] on input "riginal 10 9N9OP AR AR ARAR" at bounding box center [141, 150] width 97 height 15
drag, startPoint x: 93, startPoint y: 147, endPoint x: 206, endPoint y: 140, distance: 112.7
click at [206, 140] on div "gestor condomínio Condominio sem gestor aprovado por gestor fornecedor selecion…" at bounding box center [287, 248] width 389 height 437
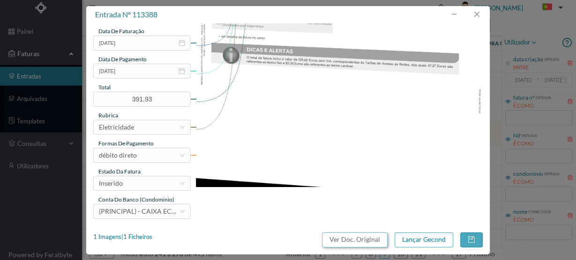
scroll to position [0, 0]
click at [363, 243] on button "Ver Doc. Original" at bounding box center [355, 240] width 66 height 15
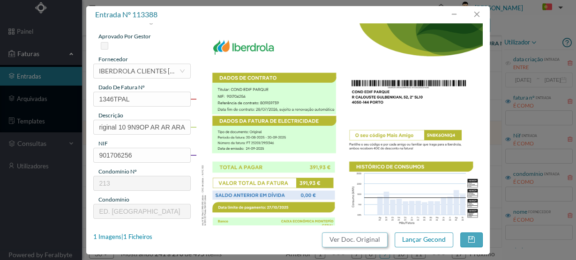
scroll to position [23, 0]
click at [134, 98] on input "1346TPAL" at bounding box center [141, 99] width 97 height 15
type input "1346"
click at [132, 238] on div "1 Imagens | 1 Ficheiros" at bounding box center [122, 237] width 59 height 9
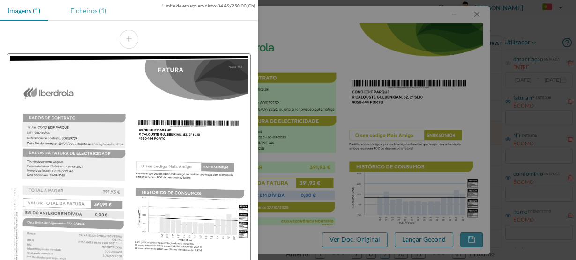
click at [91, 12] on div "Ficheiros (1)" at bounding box center [88, 10] width 51 height 21
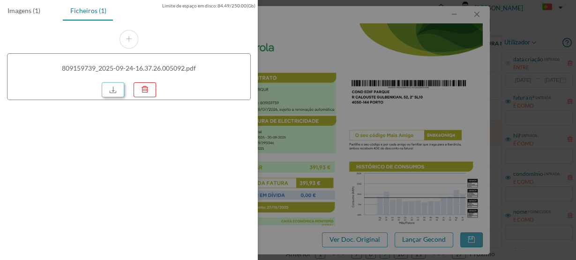
click at [108, 86] on link at bounding box center [113, 89] width 22 height 15
click at [277, 59] on div at bounding box center [288, 130] width 576 height 260
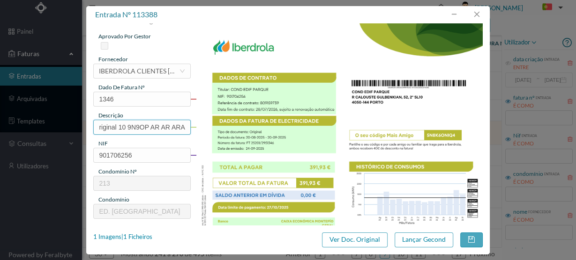
scroll to position [0, 5]
drag, startPoint x: 96, startPoint y: 127, endPoint x: 451, endPoint y: 91, distance: 357.4
click at [451, 91] on div "gestor condomínio Condominio sem gestor aprovado por gestor fornecedor selecion…" at bounding box center [287, 225] width 389 height 437
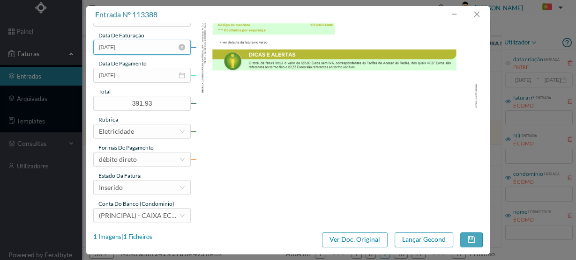
scroll to position [248, 0]
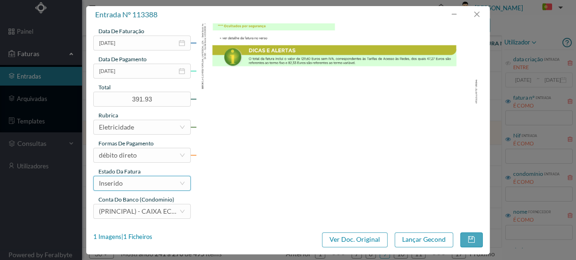
type input "422 SC (20.08.2025 a 20.09.2025)"
click at [128, 182] on div "Inserido" at bounding box center [139, 184] width 80 height 14
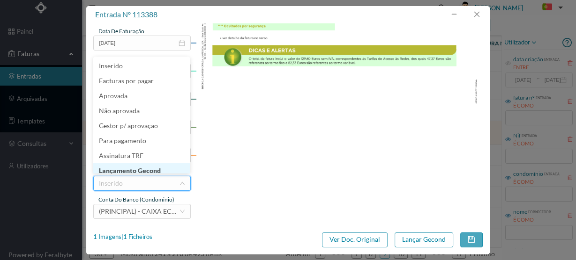
drag, startPoint x: 142, startPoint y: 171, endPoint x: 252, endPoint y: 177, distance: 109.8
click at [144, 170] on li "Lançamento Gecond" at bounding box center [141, 171] width 97 height 15
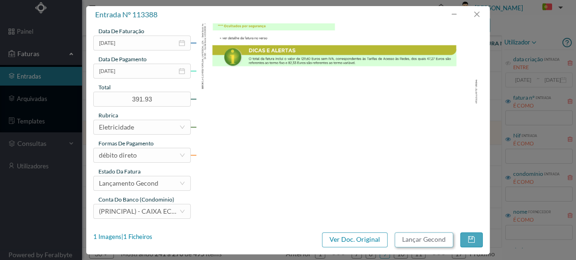
click at [430, 244] on button "Lançar Gecond" at bounding box center [423, 240] width 59 height 15
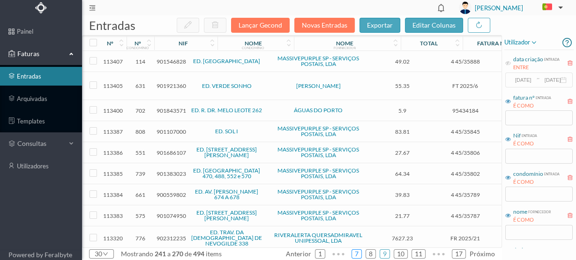
click at [360, 257] on link "7" at bounding box center [356, 254] width 9 height 14
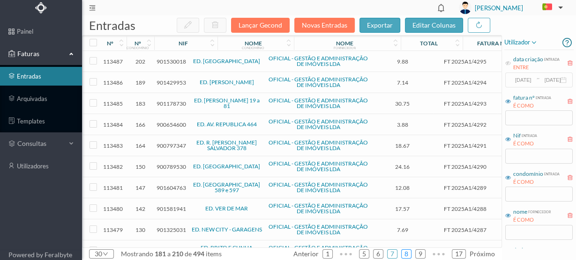
click at [405, 254] on link "8" at bounding box center [406, 254] width 9 height 14
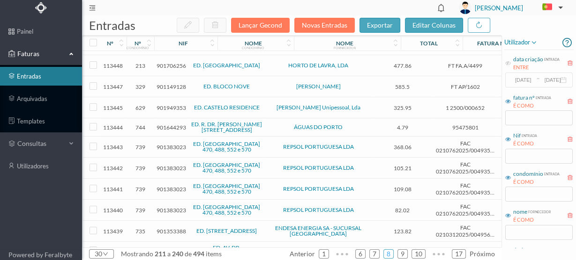
scroll to position [187, 0]
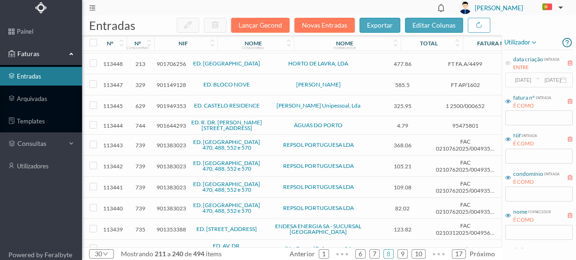
click at [170, 142] on span "901383023" at bounding box center [171, 145] width 30 height 7
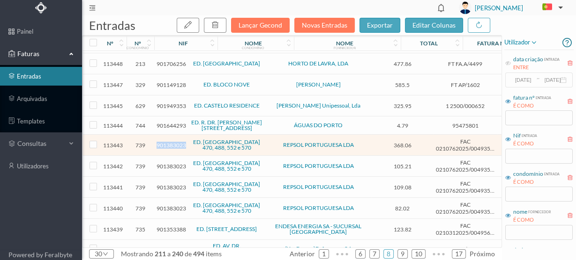
click at [170, 142] on span "901383023" at bounding box center [171, 145] width 30 height 7
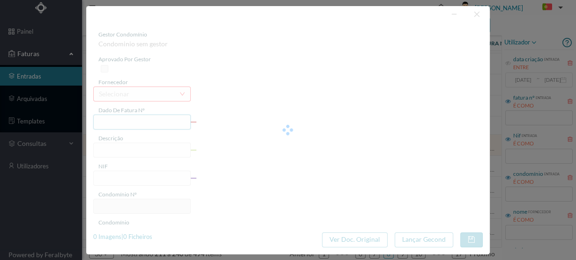
type input "FAC 0210762025/0049352048"
type input "Rua do Cabo Espichel 586 GAR"
type input "901383023"
type input "[DATE]"
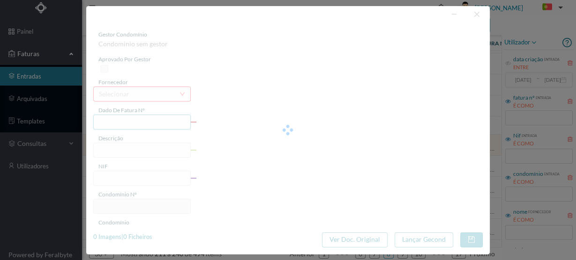
type input "2025-10-15"
type input "368.06"
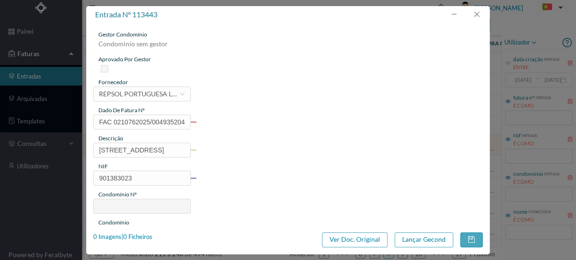
type input "739"
type input "ED. CABO ESPICHEL 470, 488, 552 e 570"
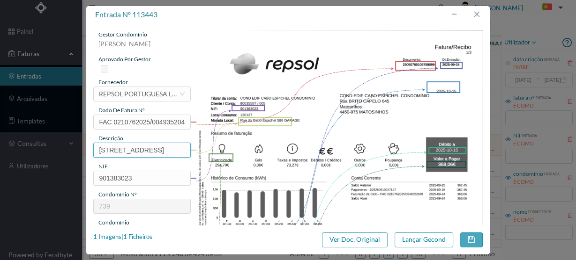
scroll to position [0, 8]
drag, startPoint x: 98, startPoint y: 151, endPoint x: 270, endPoint y: 148, distance: 172.4
click at [247, 149] on div "gestor condomínio Susana Silva aprovado por gestor fornecedor selecionar REPSOL…" at bounding box center [287, 248] width 389 height 437
drag, startPoint x: 186, startPoint y: 153, endPoint x: 107, endPoint y: 158, distance: 78.9
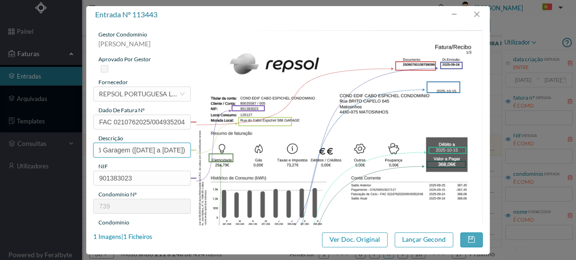
click at [107, 158] on div "gestor condomínio Susana Silva aprovado por gestor fornecedor selecionar REPSOL…" at bounding box center [141, 248] width 97 height 437
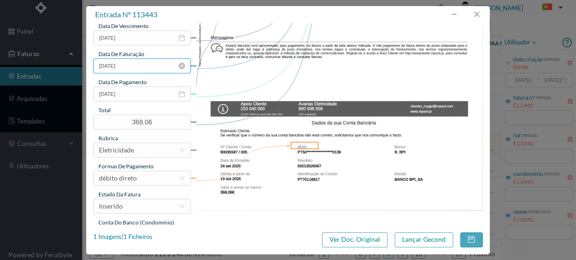
scroll to position [248, 0]
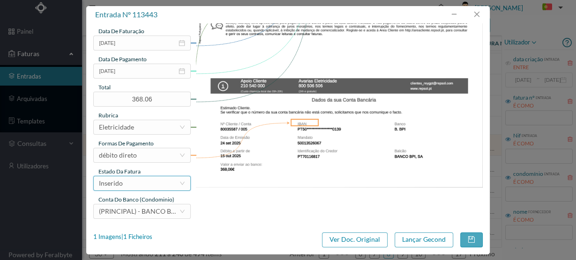
type input "586 Garagem (22.08.2025 a 21.09.2025)"
click at [147, 183] on div "Inserido" at bounding box center [139, 184] width 80 height 14
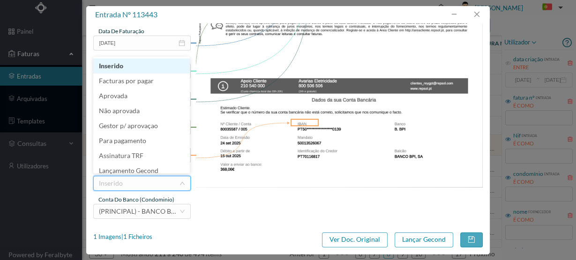
scroll to position [20, 0]
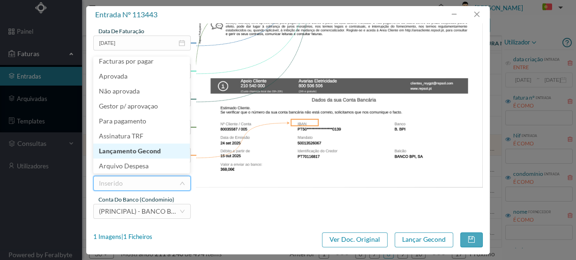
click at [151, 154] on li "Lançamento Gecond" at bounding box center [141, 151] width 97 height 15
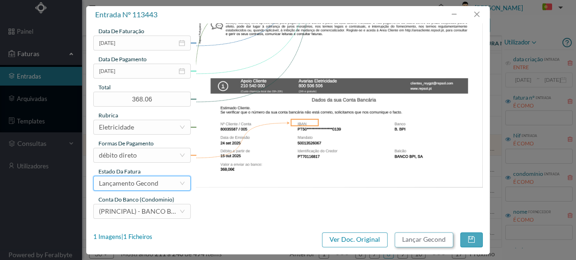
click at [426, 238] on button "Lançar Gecond" at bounding box center [423, 240] width 59 height 15
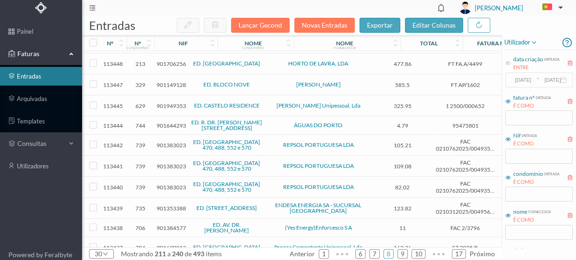
click at [164, 142] on span "901383023" at bounding box center [171, 145] width 30 height 7
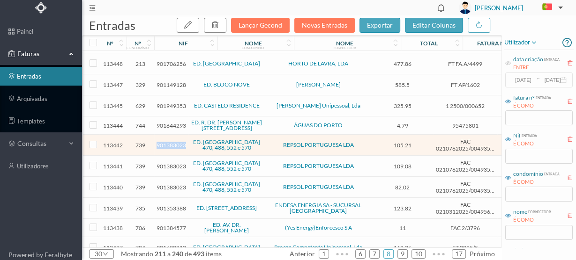
click at [164, 142] on span "901383023" at bounding box center [171, 145] width 30 height 7
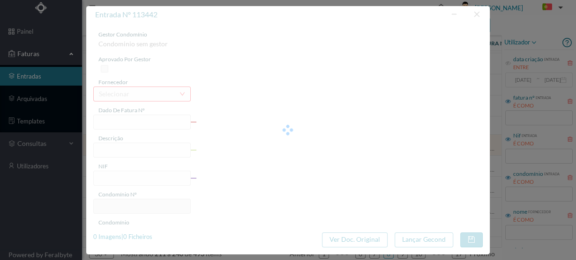
type input "FAC 0210762025/0049352047"
type input "Rua do Cabo Espichel 570 COM"
type input "901383023"
type input "[DATE]"
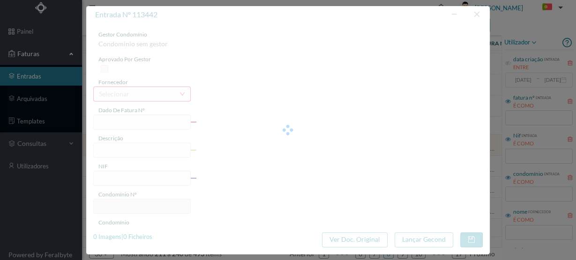
type input "2025-10-15"
type input "105.21"
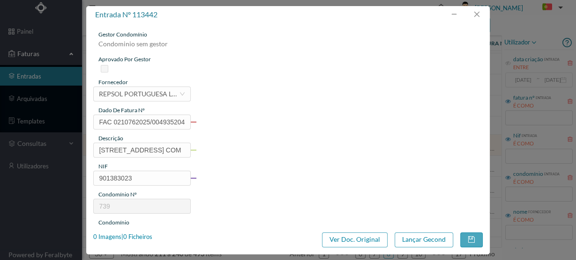
type input "739"
type input "ED. CABO ESPICHEL 470, 488, 552 e 570"
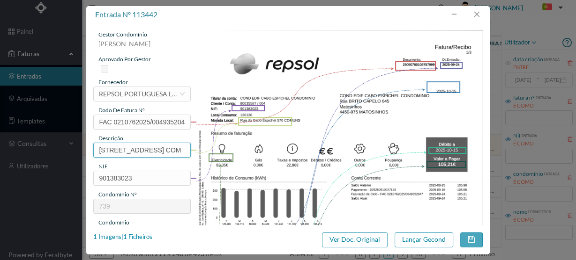
drag, startPoint x: 166, startPoint y: 151, endPoint x: 75, endPoint y: 155, distance: 91.4
click at [75, 155] on div "entrada nº 113442 gestor condomínio Susana Silva aprovado por gestor fornecedor…" at bounding box center [288, 130] width 576 height 260
click at [128, 147] on input "570 COM" at bounding box center [141, 150] width 97 height 15
paste input "(22.08.2025 a 21.09.2025)"
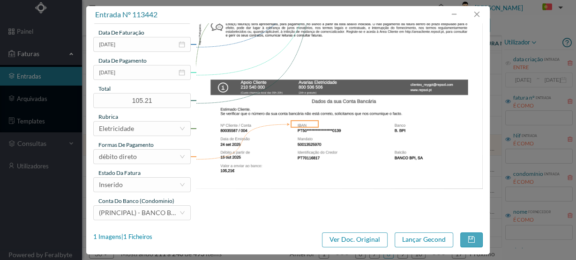
scroll to position [248, 0]
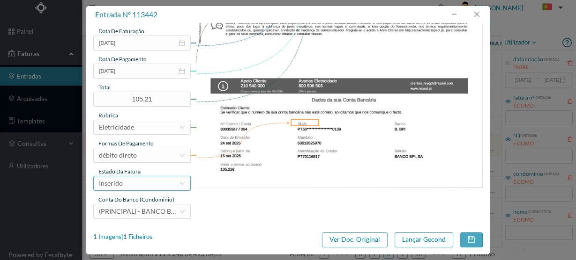
type input "570 COMUNS (22.08.2025 a 21.09.2025)"
click at [143, 182] on div "Inserido" at bounding box center [139, 184] width 80 height 14
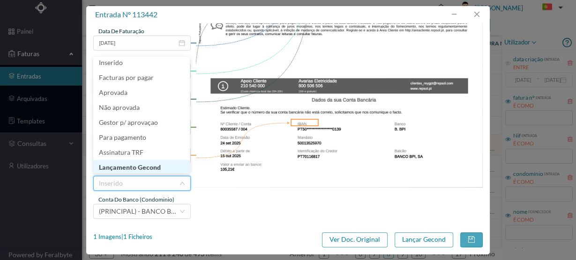
click at [156, 164] on li "Lançamento Gecond" at bounding box center [141, 167] width 97 height 15
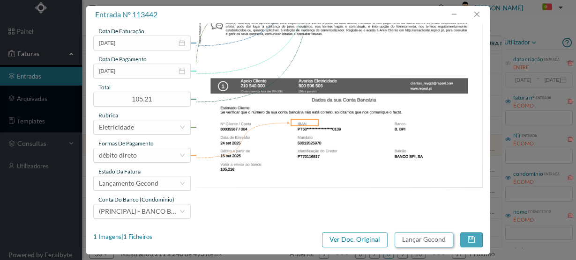
click at [432, 237] on button "Lançar Gecond" at bounding box center [423, 240] width 59 height 15
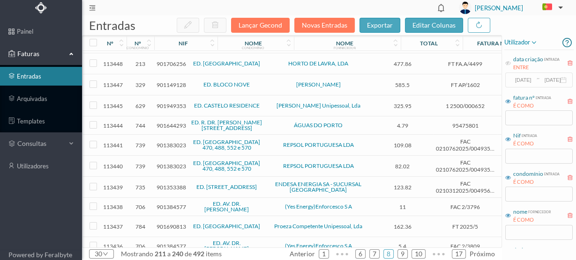
click at [164, 142] on span "901383023" at bounding box center [171, 145] width 30 height 7
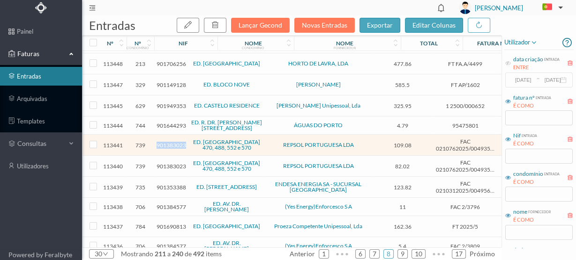
click at [164, 142] on span "901383023" at bounding box center [171, 145] width 30 height 7
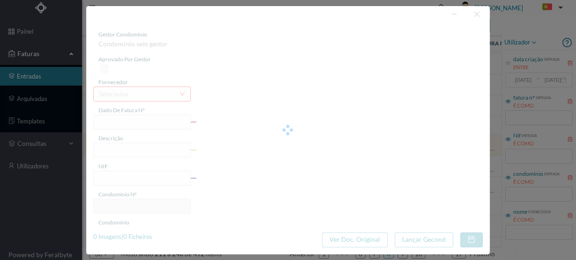
type input "FAC 0210762025/0049352046"
type input "Rua do Cabo Espichel 552 COM"
type input "901383023"
type input "[DATE]"
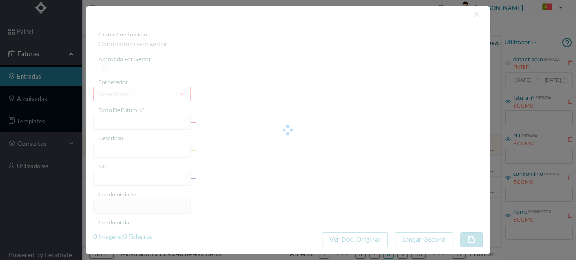
type input "2025-10-15"
type input "109.08"
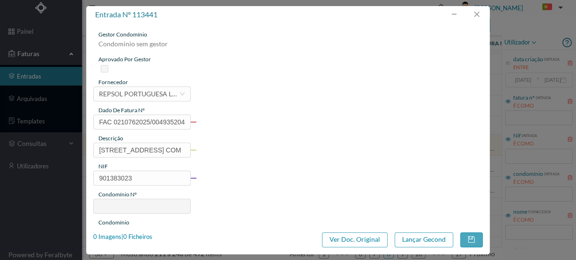
type input "739"
type input "ED. CABO ESPICHEL 470, 488, 552 e 570"
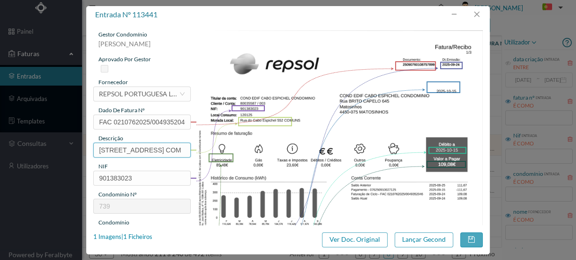
click at [156, 145] on input "Rua do Cabo Espichel 552 COM" at bounding box center [141, 150] width 97 height 15
drag, startPoint x: 165, startPoint y: 149, endPoint x: 71, endPoint y: 154, distance: 94.8
click at [72, 155] on div "entrada nº 113441 gestor condomínio Susana Silva aprovado por gestor fornecedor…" at bounding box center [288, 130] width 576 height 260
click at [128, 150] on input "552 COM" at bounding box center [141, 150] width 97 height 15
drag, startPoint x: 177, startPoint y: 141, endPoint x: 173, endPoint y: 147, distance: 7.0
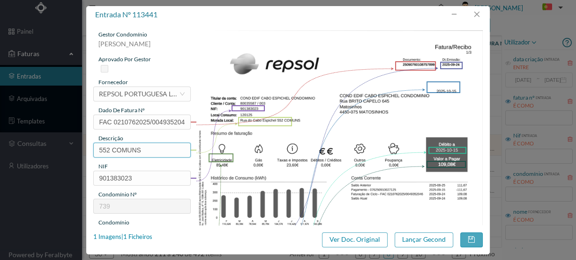
drag, startPoint x: 173, startPoint y: 147, endPoint x: 156, endPoint y: 151, distance: 17.8
click at [164, 151] on input "552 COMUNS" at bounding box center [141, 150] width 97 height 15
paste input "(22.08.2025 a 21.09.2025)"
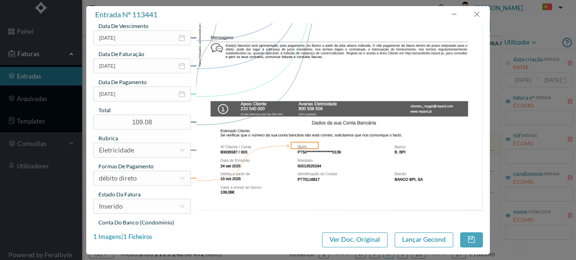
scroll to position [248, 0]
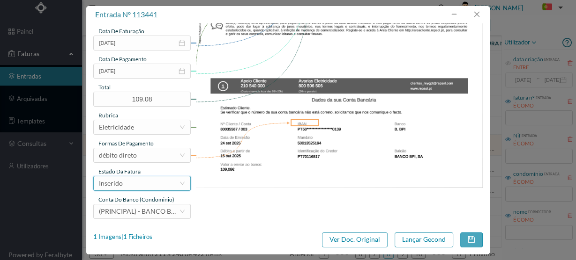
type input "552 COMUNS (22.08.2025 a 21.09.2025)"
click at [138, 182] on div "Inserido" at bounding box center [139, 184] width 80 height 14
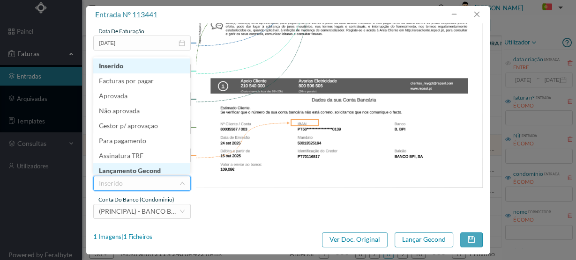
scroll to position [5, 0]
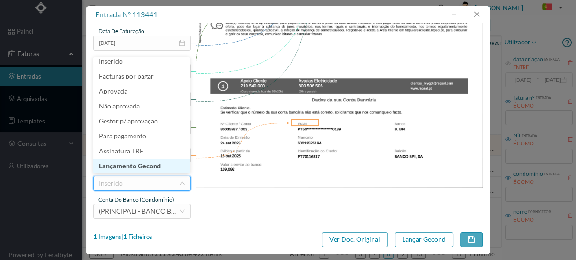
click at [140, 166] on li "Lançamento Gecond" at bounding box center [141, 166] width 97 height 15
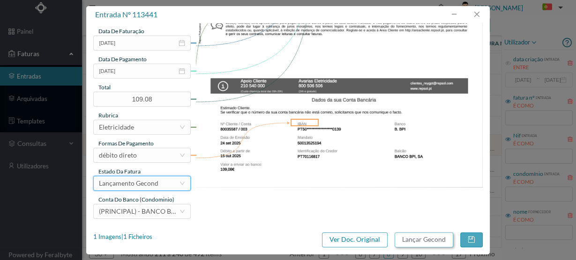
click at [432, 240] on button "Lançar Gecond" at bounding box center [423, 240] width 59 height 15
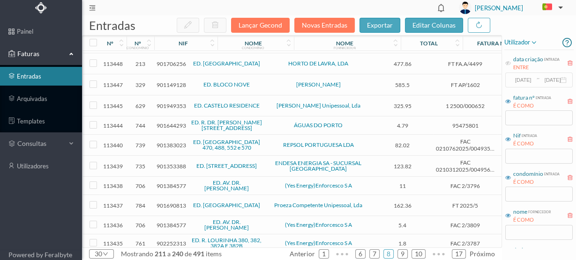
click at [160, 142] on span "901383023" at bounding box center [171, 145] width 30 height 7
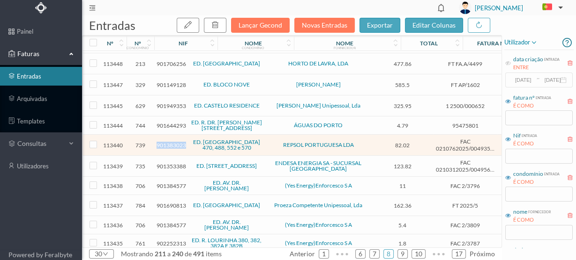
click at [160, 142] on span "901383023" at bounding box center [171, 145] width 30 height 7
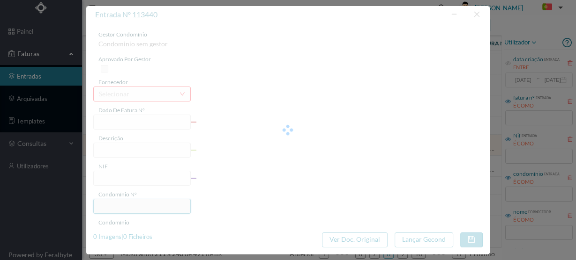
type input "FAC 0210762025/0049352045"
type input "Rua do Cabo Espichel 488 COM"
type input "901383023"
type input "[DATE]"
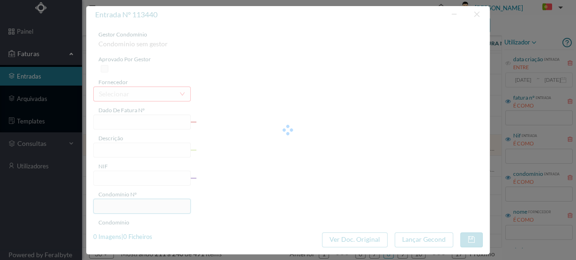
type input "2025-10-15"
type input "82.02"
type input "739"
type input "ED. CABO ESPICHEL 470, 488, 552 e 570"
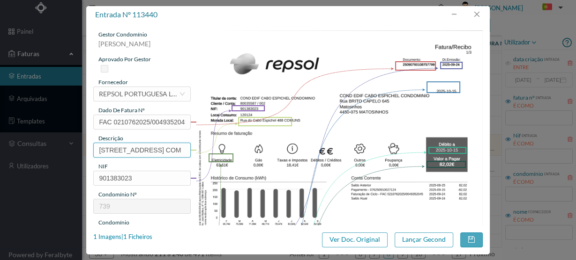
drag, startPoint x: 165, startPoint y: 149, endPoint x: 63, endPoint y: 144, distance: 101.8
click at [64, 144] on div "entrada nº 113440 gestor condomínio Susana Silva aprovado por gestor fornecedor…" at bounding box center [288, 130] width 576 height 260
click at [126, 143] on input "488 COM" at bounding box center [141, 150] width 97 height 15
paste input "(22.08.2025 a 21.09.2025)"
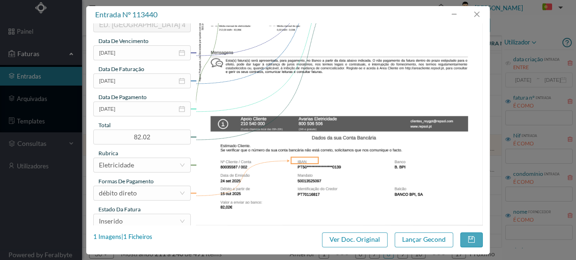
scroll to position [248, 0]
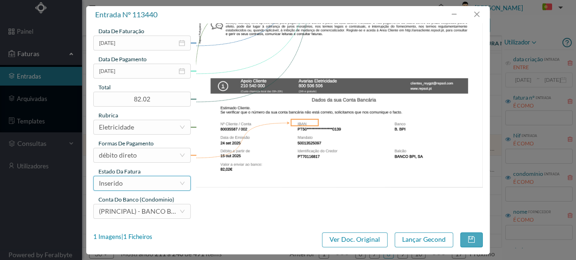
type input "488 COMUNS (22.08.2025 a 21.09.2025)"
click at [141, 184] on div "Inserido" at bounding box center [139, 184] width 80 height 14
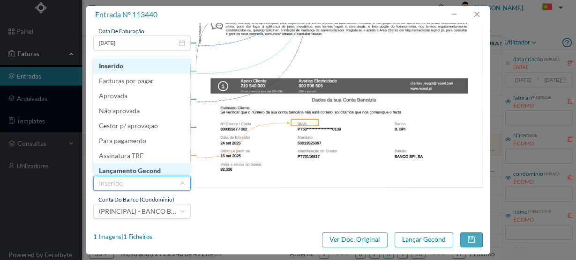
scroll to position [4, 0]
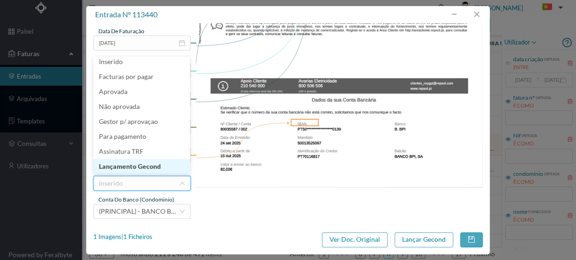
click at [148, 163] on li "Lançamento Gecond" at bounding box center [141, 166] width 97 height 15
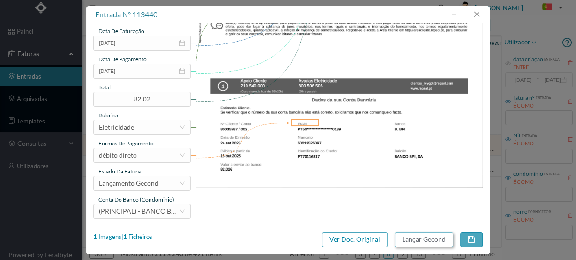
click at [417, 242] on button "Lançar Gecond" at bounding box center [423, 240] width 59 height 15
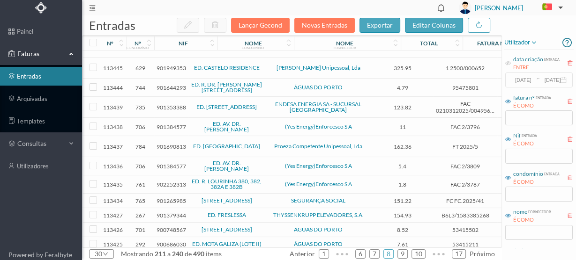
scroll to position [262, 0]
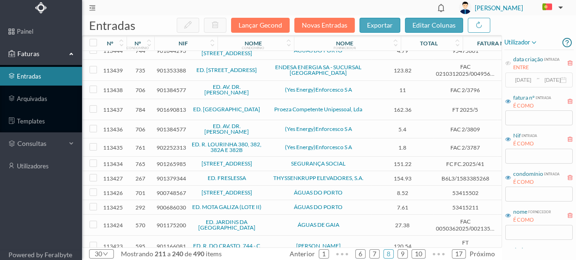
click at [174, 175] on span "901379344" at bounding box center [171, 178] width 30 height 7
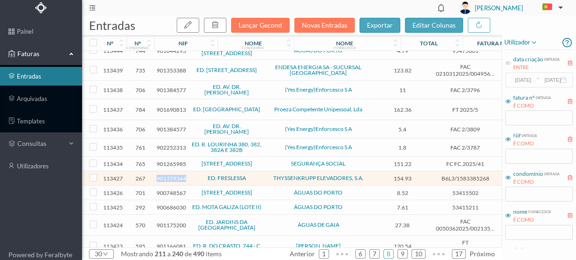
click at [174, 175] on span "901379344" at bounding box center [171, 178] width 30 height 7
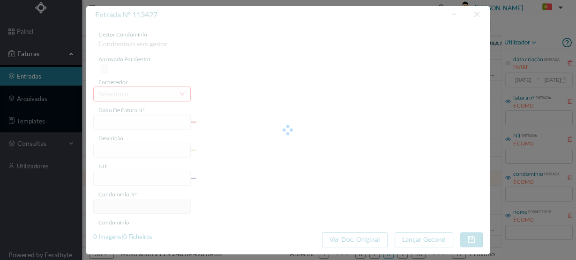
type input "B6L3/1583385268"
type input "| WWN"
type input "901379344"
type input "Invalid date"
type input "2025-08-01"
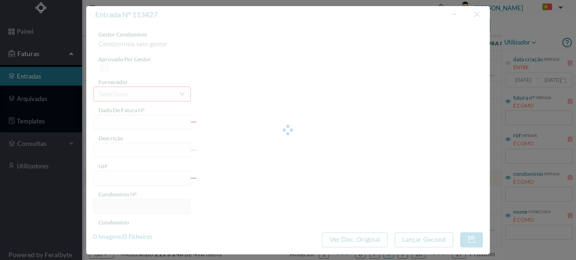
type input "154.93"
type input "267"
type input "ED. FRESLESSA"
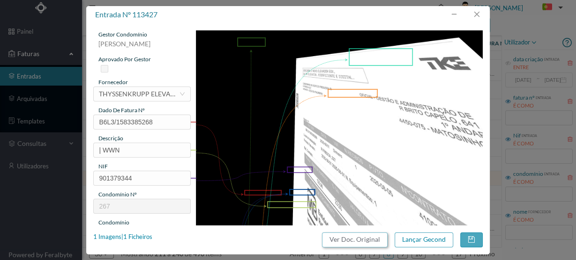
click at [358, 237] on button "Ver Doc. Original" at bounding box center [355, 240] width 66 height 15
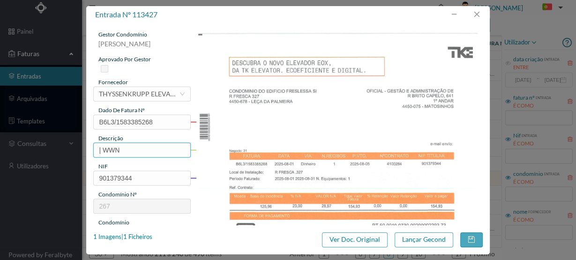
drag, startPoint x: 131, startPoint y: 143, endPoint x: 74, endPoint y: 144, distance: 56.7
click at [74, 144] on div "entrada nº 113427 gestor condomínio Susana Silva aprovado por gestor fornecedor…" at bounding box center [288, 130] width 576 height 260
click at [476, 12] on button "button" at bounding box center [476, 14] width 22 height 15
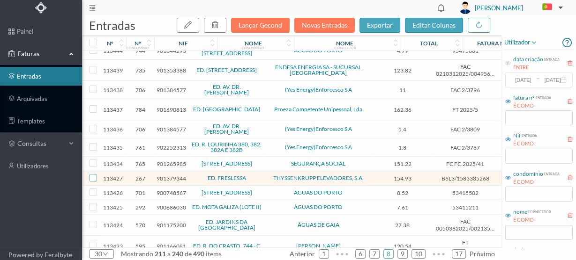
click at [95, 175] on input "checkbox" at bounding box center [92, 177] width 7 height 7
checkbox input "true"
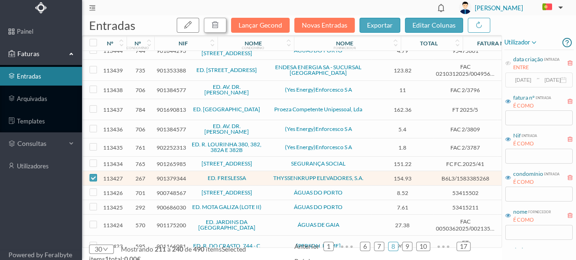
click at [218, 25] on icon "button" at bounding box center [214, 24] width 7 height 7
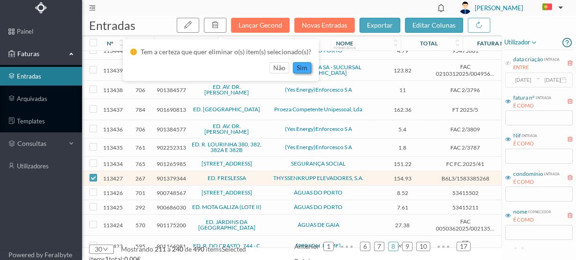
click at [298, 66] on button "sim" at bounding box center [302, 67] width 18 height 11
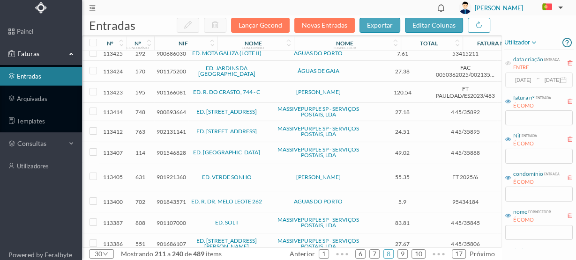
scroll to position [404, 0]
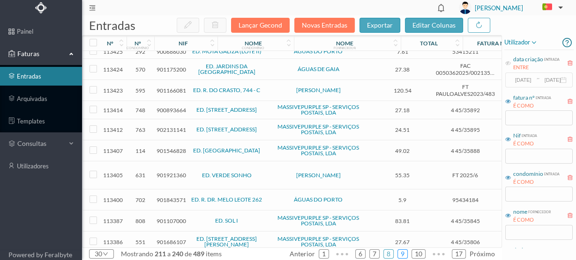
click at [403, 253] on link "9" at bounding box center [402, 254] width 9 height 14
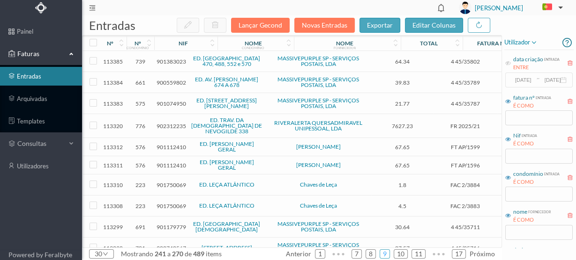
scroll to position [0, 0]
click at [171, 144] on span "901112410" at bounding box center [171, 147] width 30 height 7
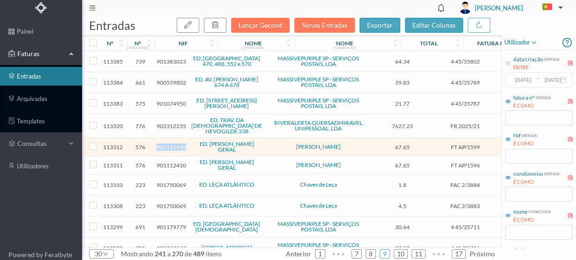
click at [171, 144] on span "901112410" at bounding box center [171, 147] width 30 height 7
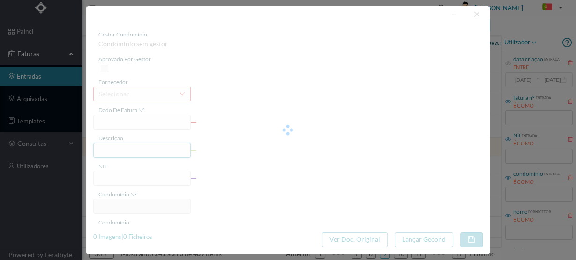
type input "FT AP/1599"
type input "901112410"
type input "[DATE]"
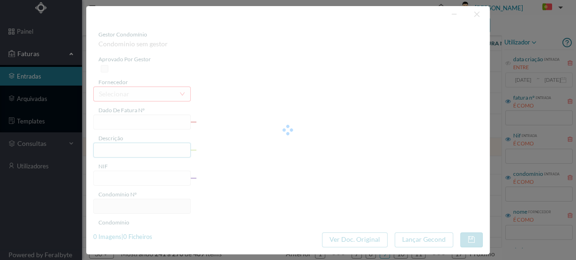
type input "67.65"
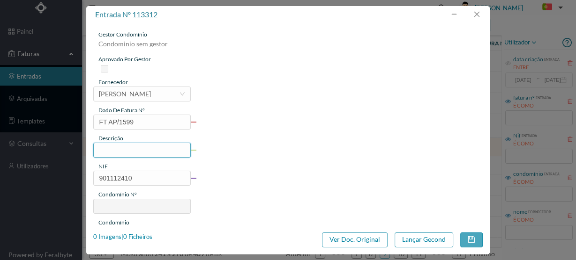
type input "576"
type input "ED. [PERSON_NAME] GERAL"
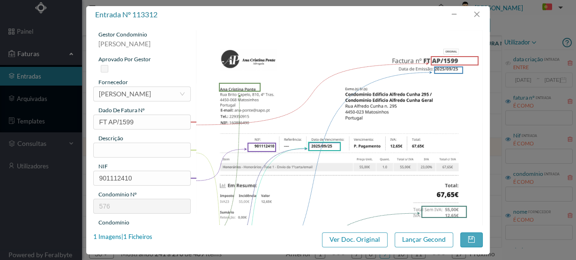
click at [309, 107] on img at bounding box center [339, 232] width 287 height 405
click at [107, 145] on input "text" at bounding box center [141, 150] width 97 height 15
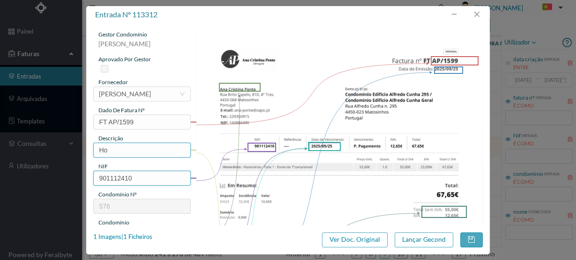
type input "H"
click at [178, 145] on input "Honorarios - Envio de e-mail/carta - Fração C" at bounding box center [141, 150] width 97 height 15
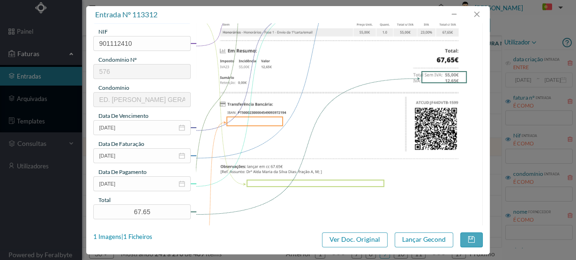
scroll to position [150, 0]
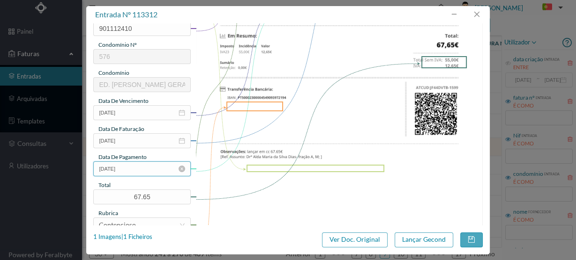
type input "Honorarios - Envio de e-mail/carta - Fração A, M"
click at [144, 172] on input "[DATE]" at bounding box center [141, 169] width 97 height 15
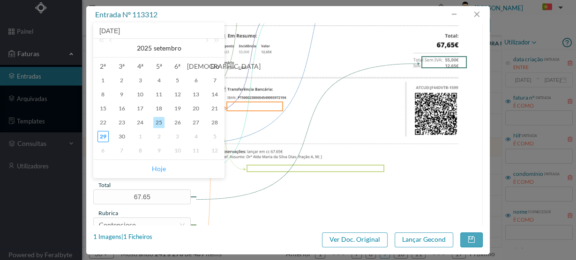
click at [153, 169] on link "Hoje" at bounding box center [159, 169] width 14 height 18
type input "[DATE]"
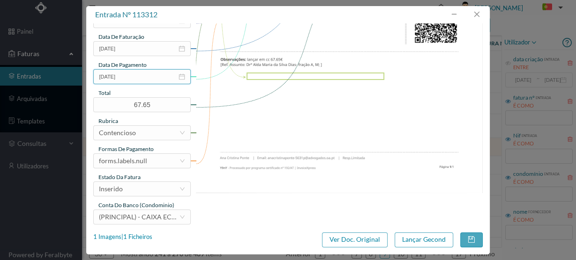
scroll to position [248, 0]
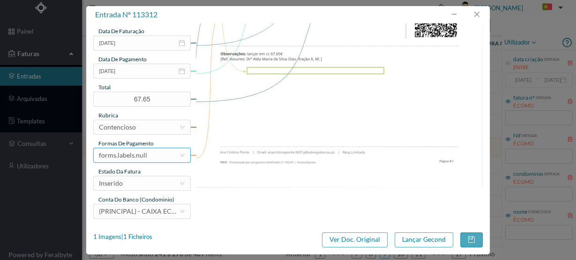
click at [142, 155] on div "forms.labels.null" at bounding box center [123, 156] width 48 height 14
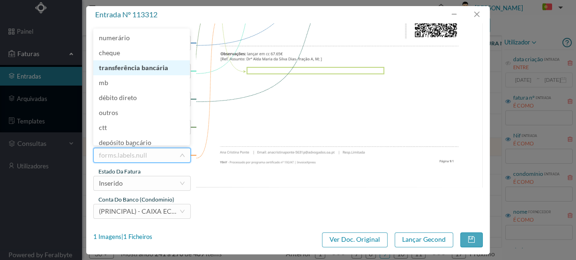
click at [146, 69] on li "transferência bancária" at bounding box center [141, 67] width 97 height 15
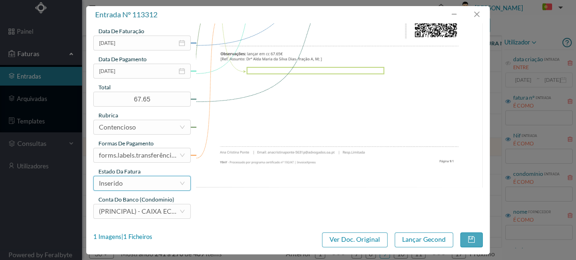
click at [139, 183] on div "Inserido" at bounding box center [139, 184] width 80 height 14
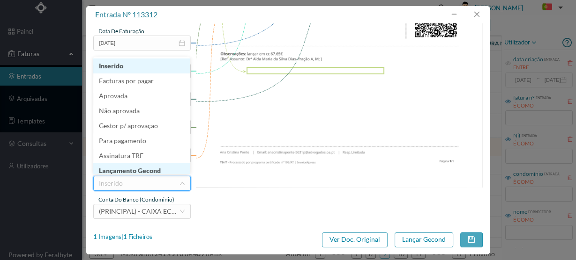
scroll to position [5, 0]
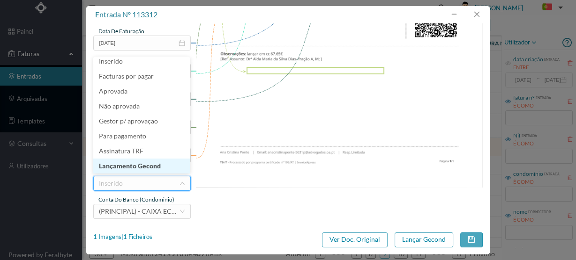
click at [137, 163] on li "Lançamento Gecond" at bounding box center [141, 166] width 97 height 15
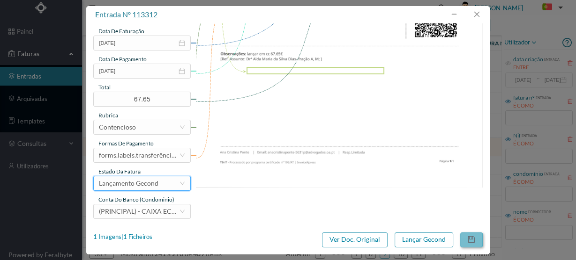
click at [476, 240] on button "button" at bounding box center [471, 240] width 22 height 15
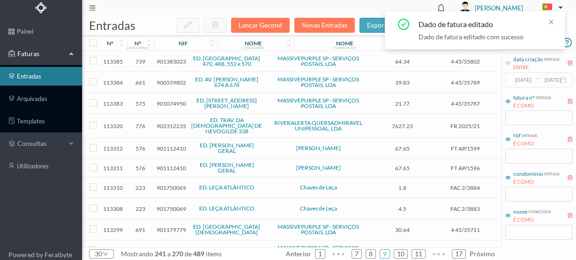
click at [163, 165] on span "901112410" at bounding box center [171, 168] width 30 height 7
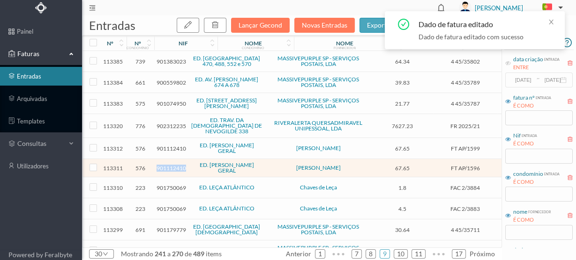
click at [163, 165] on span "901112410" at bounding box center [171, 168] width 30 height 7
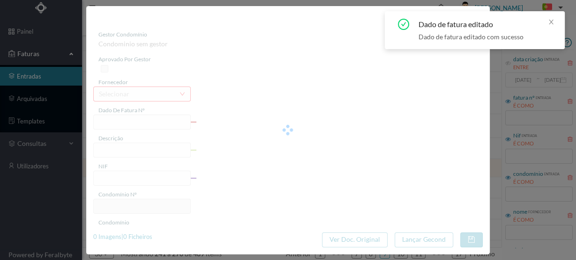
type input "FT AP/1596"
type input "901112410"
type input "[DATE]"
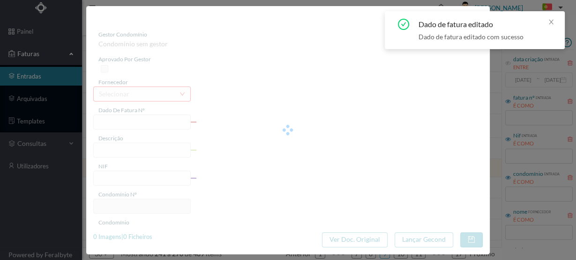
type input "67.65"
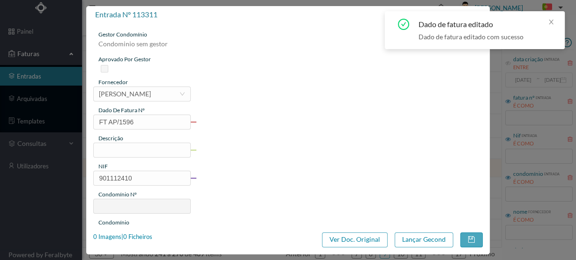
type input "576"
type input "ED. [PERSON_NAME] GERAL"
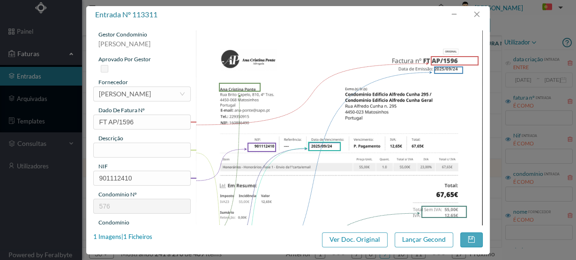
click at [272, 157] on img at bounding box center [339, 232] width 287 height 405
click at [103, 148] on input "text" at bounding box center [141, 150] width 97 height 15
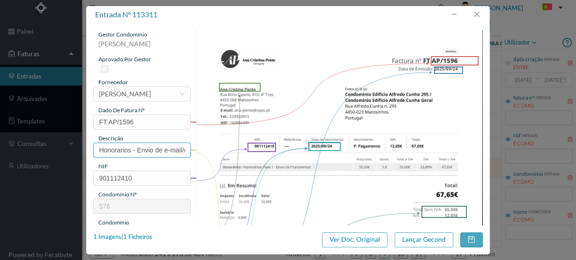
click at [175, 143] on input "Honorarios - Envio de e-mail/carta - Fração C" at bounding box center [141, 150] width 97 height 15
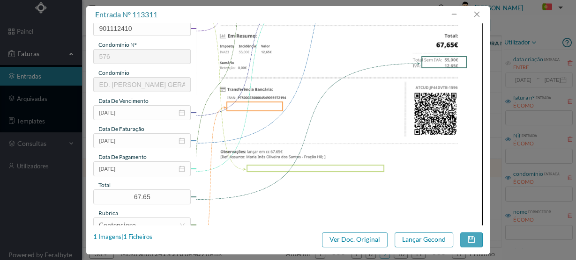
scroll to position [0, 0]
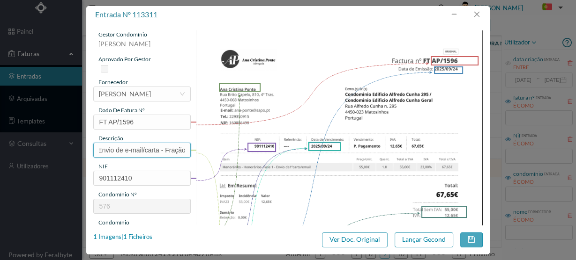
click at [173, 144] on input "Honorarios - Envio de e-mail/carta - Fração" at bounding box center [141, 150] width 97 height 15
click at [181, 150] on input "Honorarios - Envio de e-mail/carta - Fração" at bounding box center [141, 150] width 97 height 15
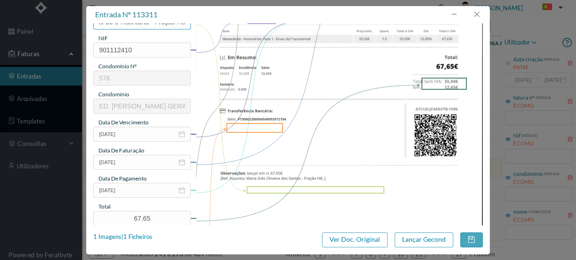
scroll to position [150, 0]
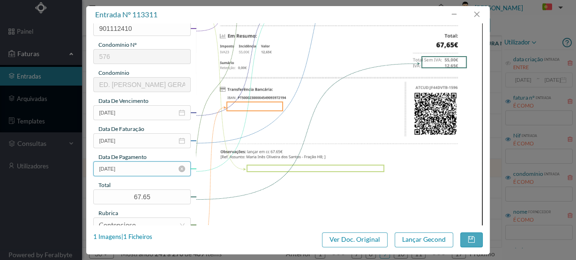
type input "Honorarios - Envio de e-mail/carta - Fração H8"
click at [151, 174] on input "[DATE]" at bounding box center [141, 169] width 97 height 15
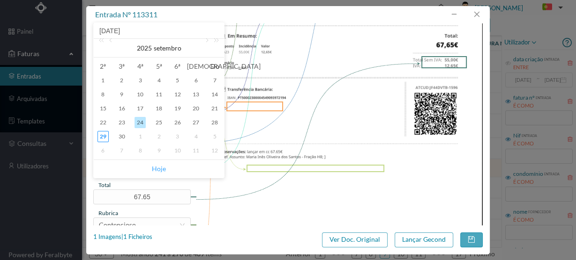
click at [158, 166] on link "Hoje" at bounding box center [159, 169] width 14 height 18
type input "[DATE]"
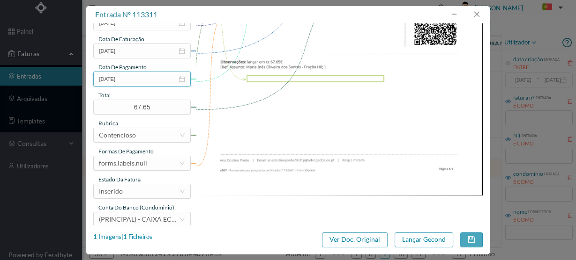
scroll to position [248, 0]
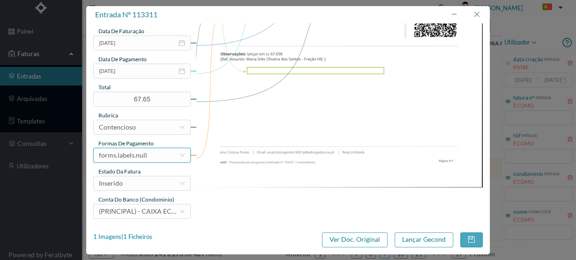
click at [144, 154] on div "forms.labels.null" at bounding box center [123, 156] width 48 height 14
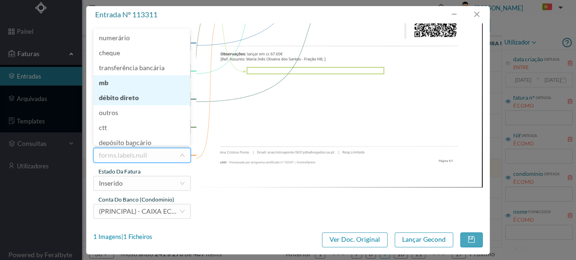
scroll to position [5, 0]
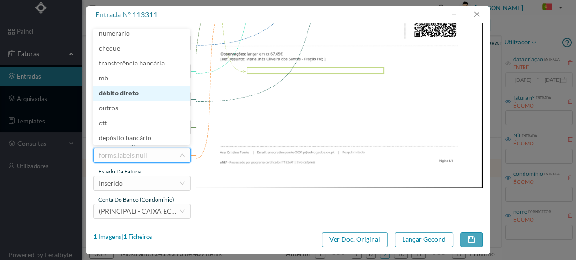
click at [128, 93] on li "débito direto" at bounding box center [141, 93] width 97 height 15
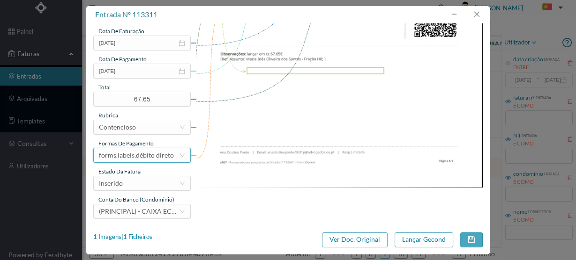
click at [138, 158] on div "forms.labels.débito direto" at bounding box center [136, 156] width 75 height 14
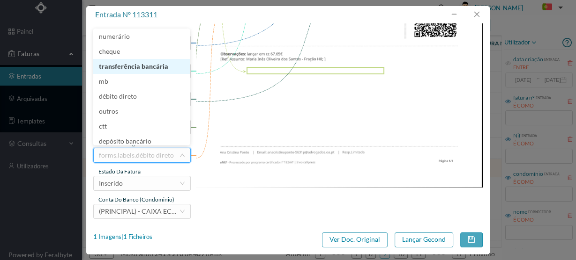
drag, startPoint x: 140, startPoint y: 67, endPoint x: 138, endPoint y: 90, distance: 23.5
click at [140, 67] on li "transferência bancária" at bounding box center [141, 66] width 97 height 15
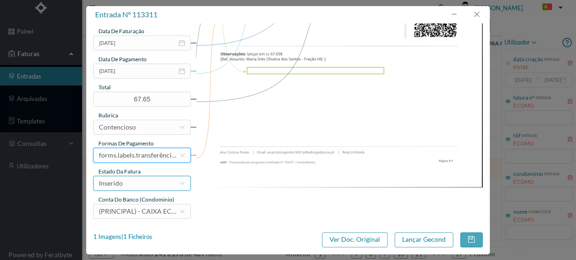
click at [138, 187] on div "Inserido" at bounding box center [139, 184] width 80 height 14
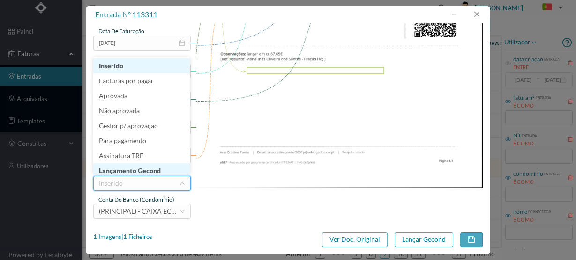
scroll to position [5, 0]
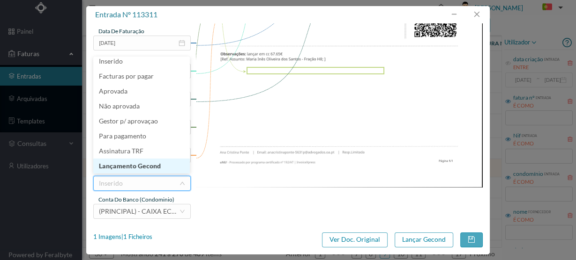
click at [144, 164] on li "Lançamento Gecond" at bounding box center [141, 166] width 97 height 15
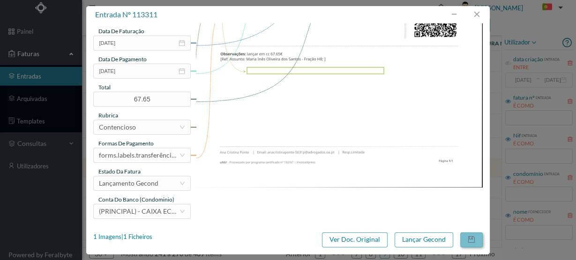
click at [470, 239] on button "button" at bounding box center [471, 240] width 22 height 15
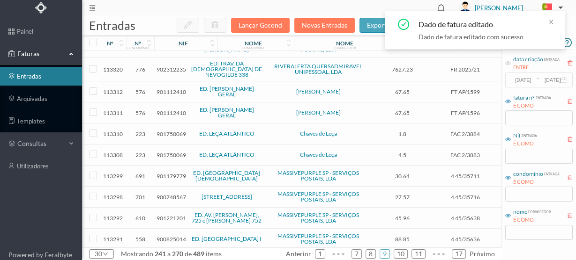
scroll to position [75, 0]
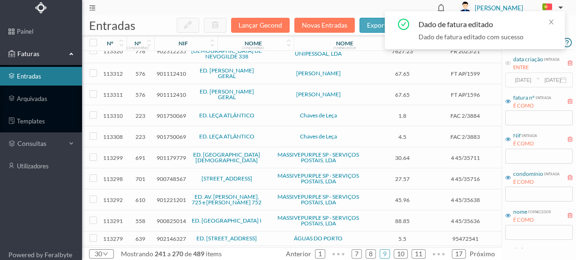
click at [173, 112] on span "901750069" at bounding box center [171, 115] width 30 height 7
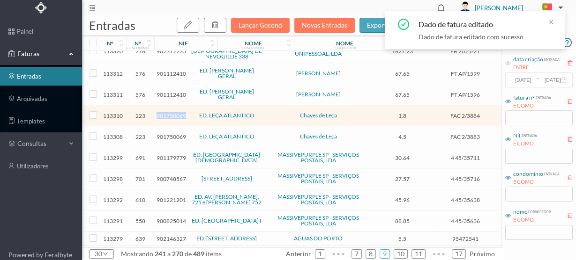
click at [173, 112] on span "901750069" at bounding box center [171, 115] width 30 height 7
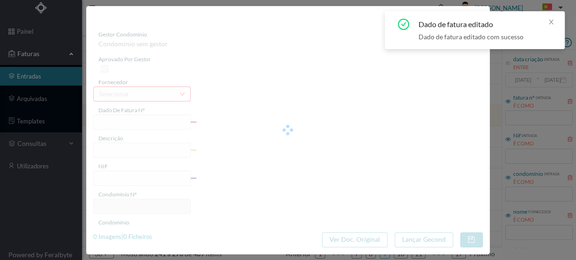
type input "FAC 2/3884"
type input "1 chave"
type input "901750069"
type input "[DATE]"
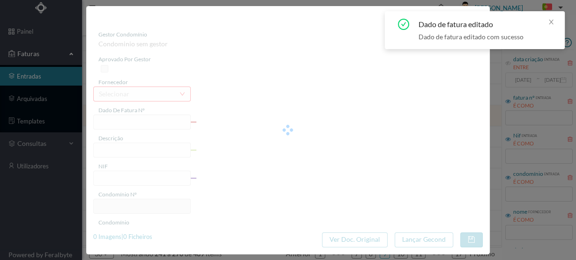
type input "[DATE]"
type input "1.80"
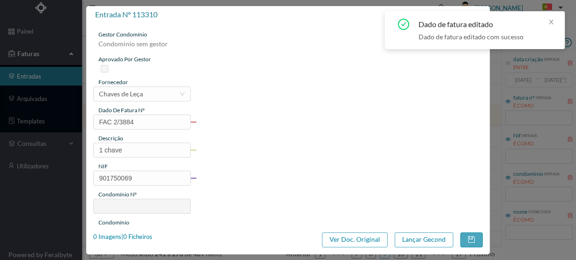
type input "223"
type input "ED. LEÇA ATLÂNTICO"
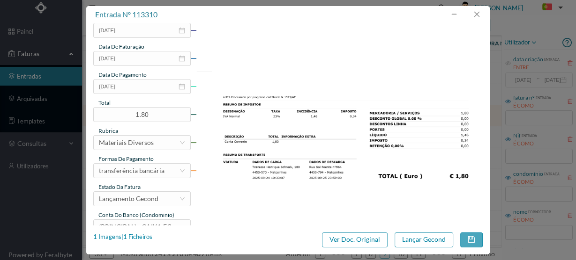
scroll to position [248, 0]
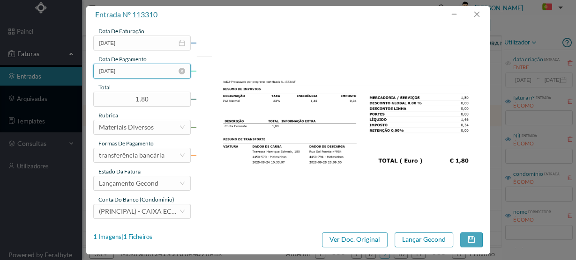
click at [144, 70] on input "[DATE]" at bounding box center [141, 71] width 97 height 15
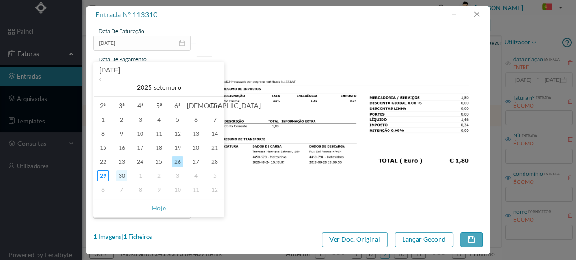
click at [120, 174] on div "30" at bounding box center [121, 176] width 11 height 11
type input "[DATE]"
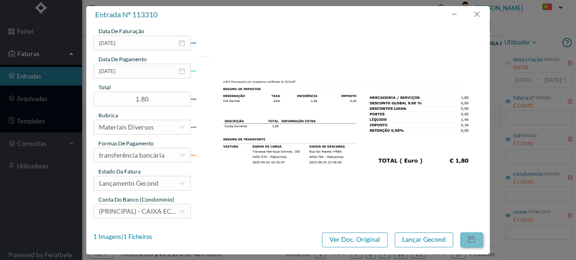
click at [469, 236] on button "button" at bounding box center [471, 240] width 22 height 15
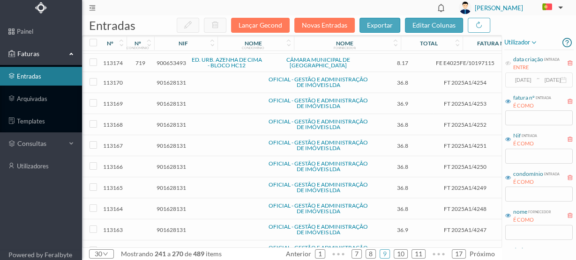
scroll to position [409, 0]
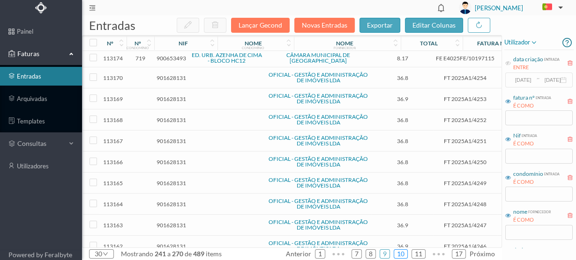
click at [400, 253] on link "10" at bounding box center [400, 254] width 13 height 14
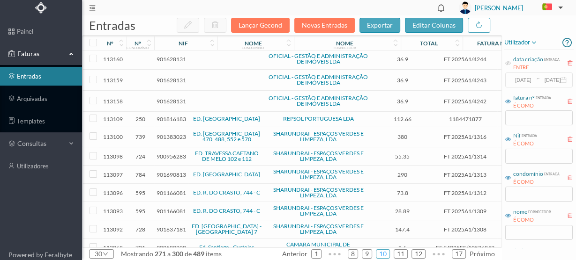
scroll to position [0, 0]
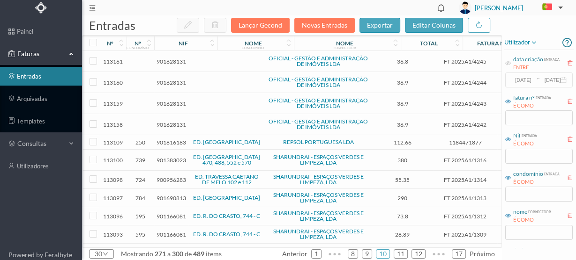
click at [174, 141] on span "901816183" at bounding box center [171, 142] width 30 height 7
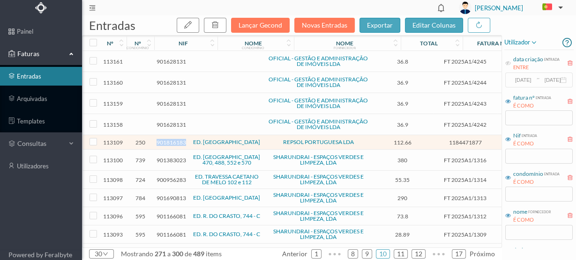
click at [174, 141] on span "901816183" at bounding box center [171, 142] width 30 height 7
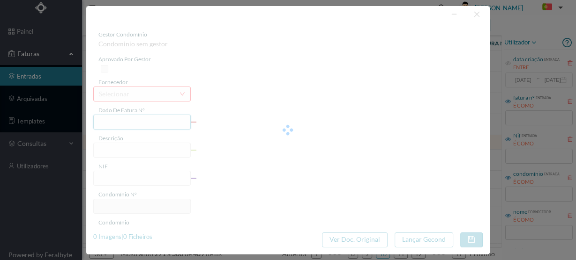
type input "1184471877"
type input "[STREET_ADDRESS][PERSON_NAME]"
type input "901816183"
type input "[DATE]"
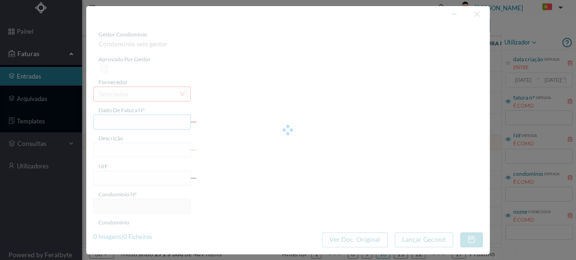
type input "[DATE]"
type input "112.66"
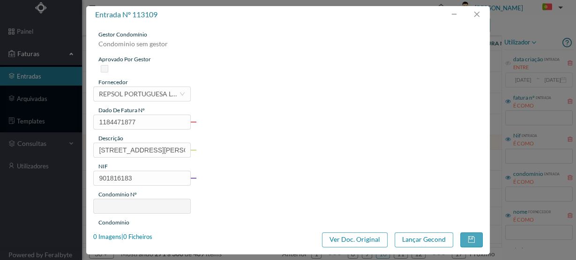
type input "250"
type input "ED. [GEOGRAPHIC_DATA]"
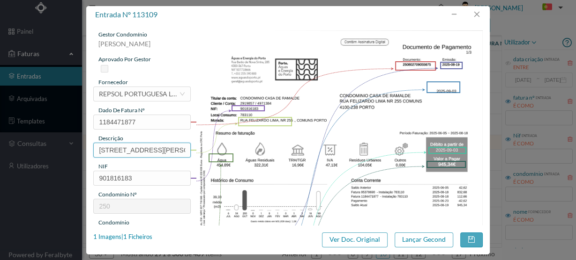
click at [103, 150] on input "[STREET_ADDRESS][PERSON_NAME]" at bounding box center [141, 150] width 97 height 15
click at [153, 95] on div "REPSOL PORTUGUESA LDA" at bounding box center [139, 94] width 80 height 14
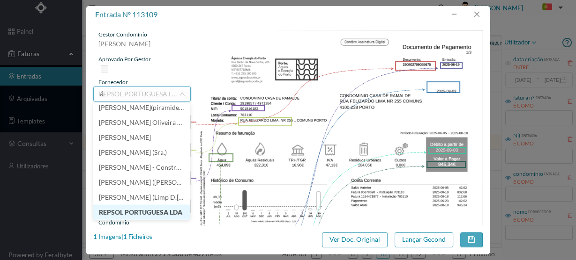
scroll to position [1, 0]
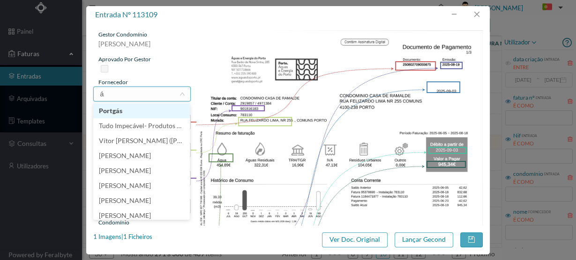
type input "ág"
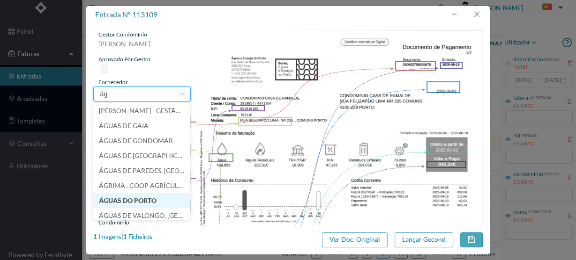
click at [134, 201] on li "ÁGUAS DO PORTO" at bounding box center [141, 200] width 97 height 15
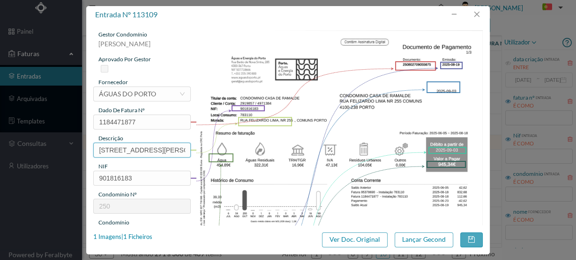
scroll to position [0, 9]
drag, startPoint x: 95, startPoint y: 149, endPoint x: 256, endPoint y: 145, distance: 161.7
click at [246, 145] on div "gestor condomínio [PERSON_NAME] aprovado por gestor fornecedor selecionar ÁGUAS…" at bounding box center [287, 248] width 389 height 437
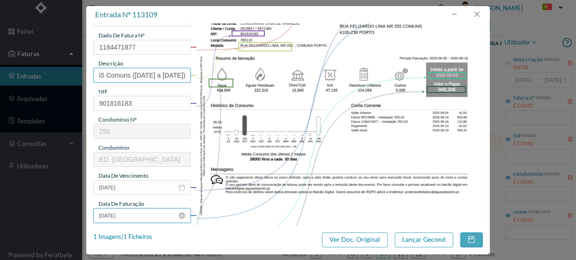
scroll to position [187, 0]
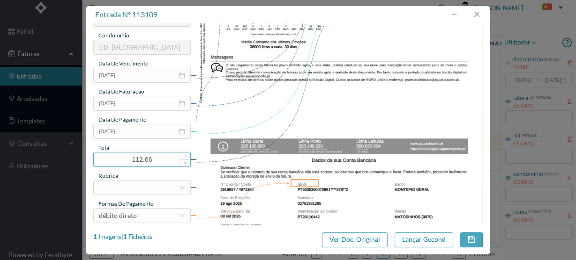
type input "255 Comuns ([DATE] a [DATE])"
drag, startPoint x: 154, startPoint y: 160, endPoint x: 88, endPoint y: 162, distance: 66.6
click at [94, 163] on input "112.66" at bounding box center [142, 160] width 97 height 14
type input "945.34"
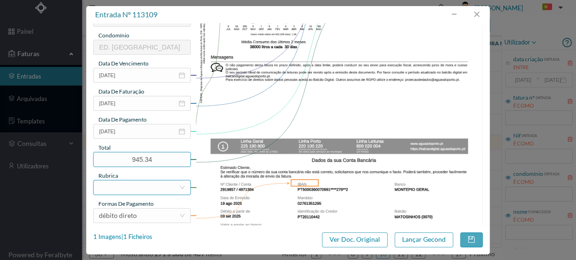
click at [116, 180] on div "gestor condomínio [PERSON_NAME] aprovado por gestor fornecedor selecionar ÁGUAS…" at bounding box center [141, 61] width 97 height 437
click at [118, 190] on div at bounding box center [139, 188] width 80 height 14
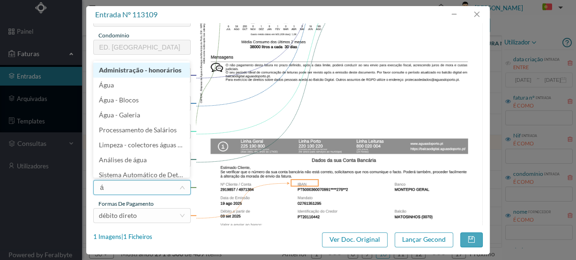
type input "ág"
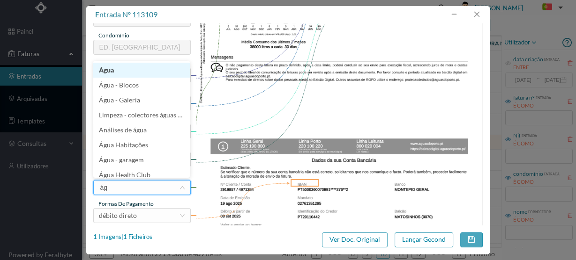
drag, startPoint x: 116, startPoint y: 73, endPoint x: 125, endPoint y: 61, distance: 14.7
click at [116, 70] on li "Água" at bounding box center [141, 70] width 97 height 15
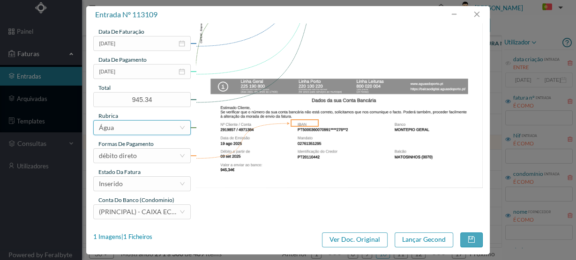
scroll to position [248, 0]
click at [133, 180] on div "Inserido" at bounding box center [139, 184] width 80 height 14
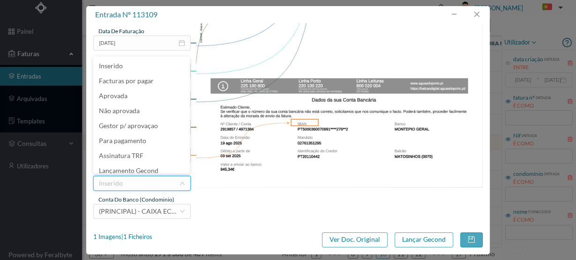
scroll to position [20, 0]
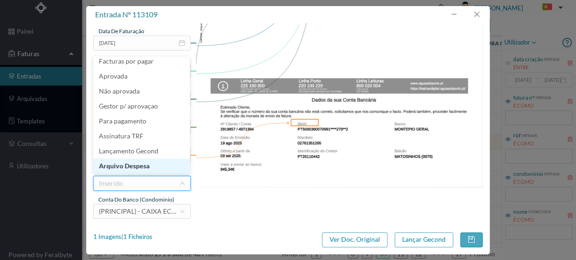
click at [135, 166] on li "Arquivo Despesa" at bounding box center [141, 166] width 97 height 15
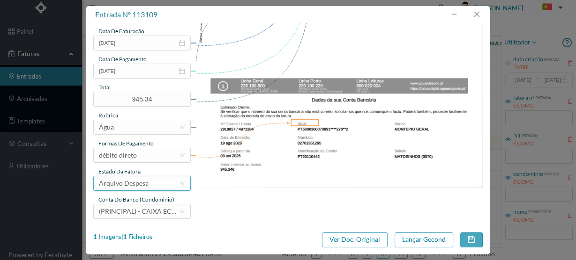
click at [130, 186] on div "Arquivo Despesa" at bounding box center [124, 184] width 50 height 14
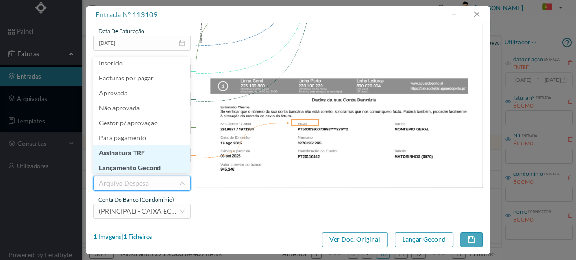
scroll to position [5, 0]
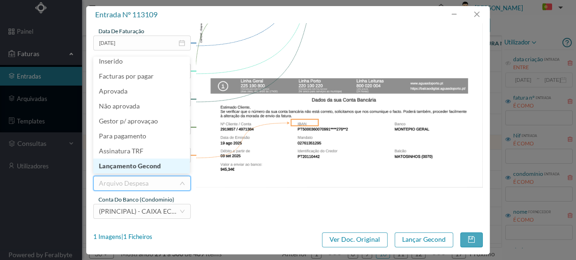
click at [134, 166] on li "Lançamento Gecond" at bounding box center [141, 166] width 97 height 15
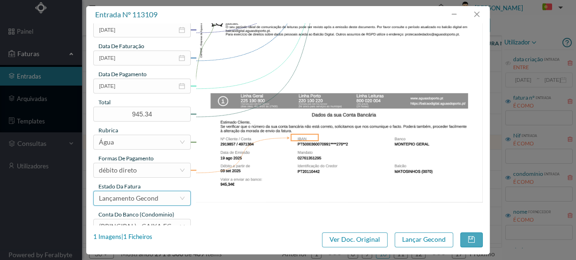
scroll to position [248, 0]
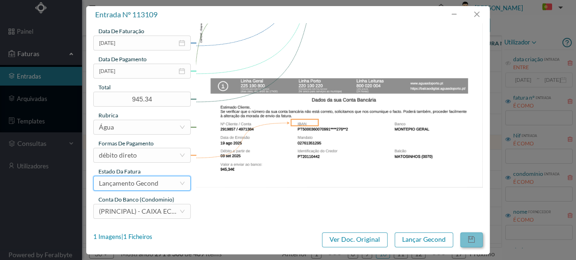
click at [466, 241] on button "button" at bounding box center [471, 240] width 22 height 15
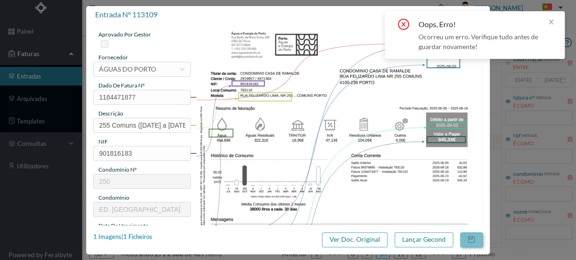
scroll to position [23, 0]
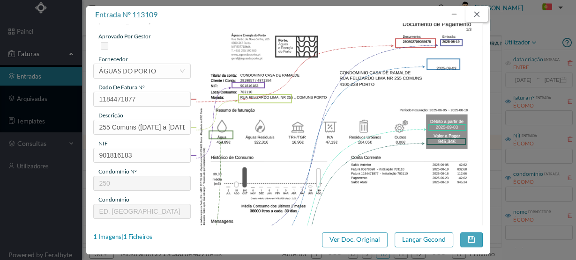
click at [478, 13] on button "button" at bounding box center [476, 14] width 22 height 15
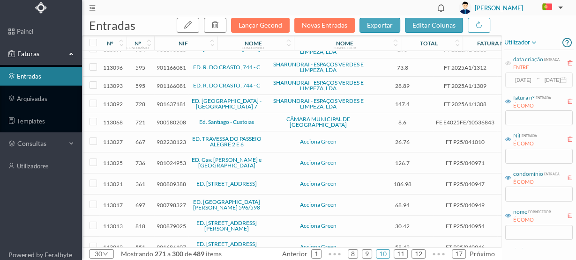
scroll to position [150, 0]
click at [169, 138] on span "902230123" at bounding box center [171, 141] width 30 height 7
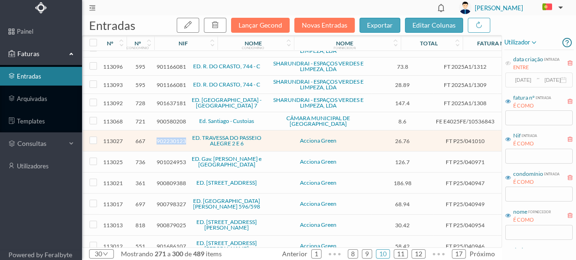
click at [169, 138] on span "902230123" at bounding box center [171, 141] width 30 height 7
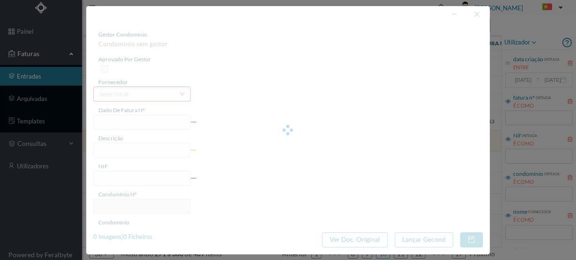
click at [511, 23] on div "gestor condomínio Condominio sem gestor aprovado por gestor fornecedor selecion…" at bounding box center [288, 130] width 576 height 260
